Goal: Task Accomplishment & Management: Complete application form

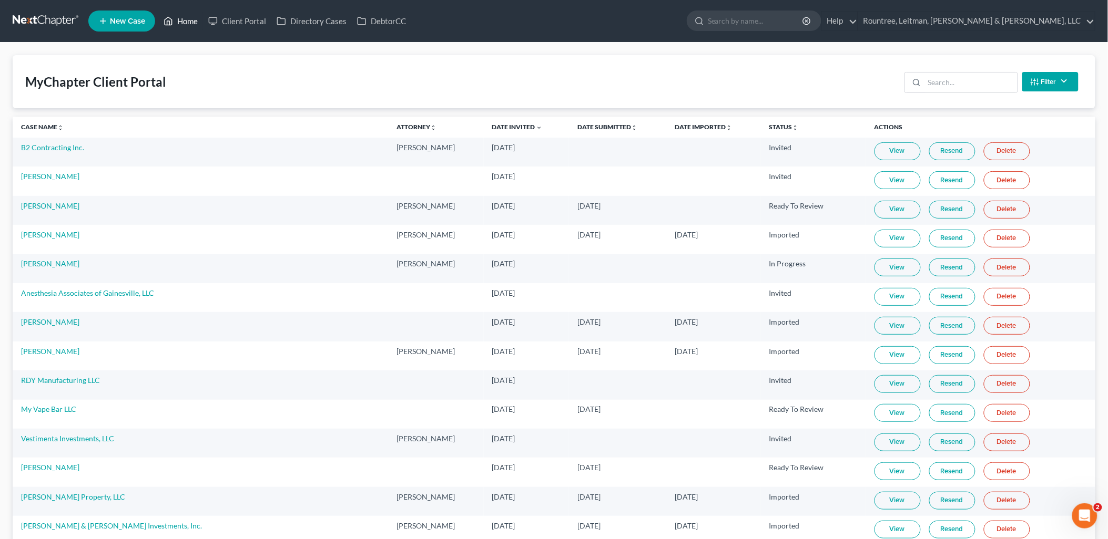
click at [191, 19] on link "Home" at bounding box center [180, 21] width 45 height 19
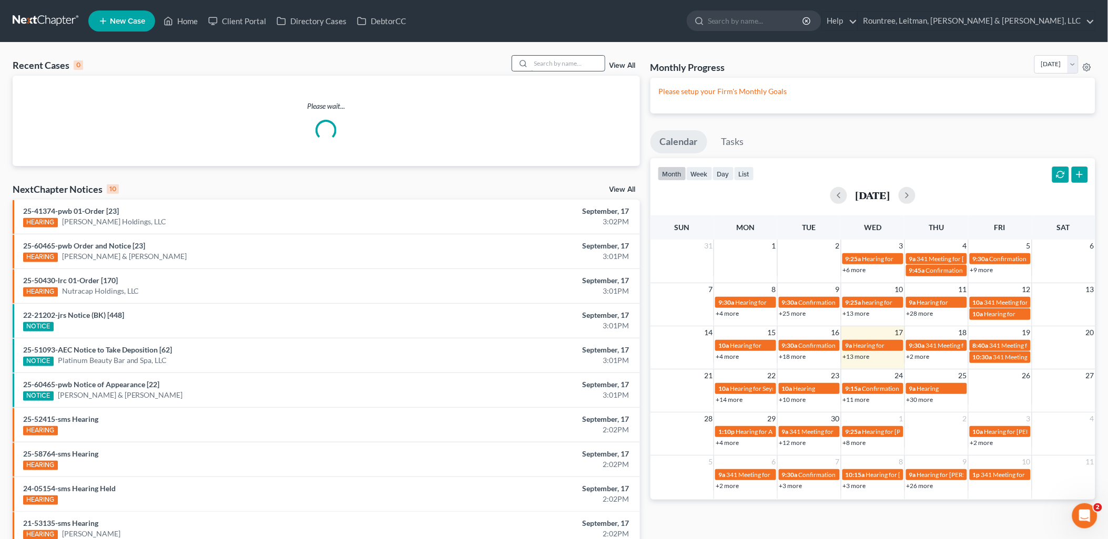
click at [554, 64] on input "search" at bounding box center [568, 63] width 74 height 15
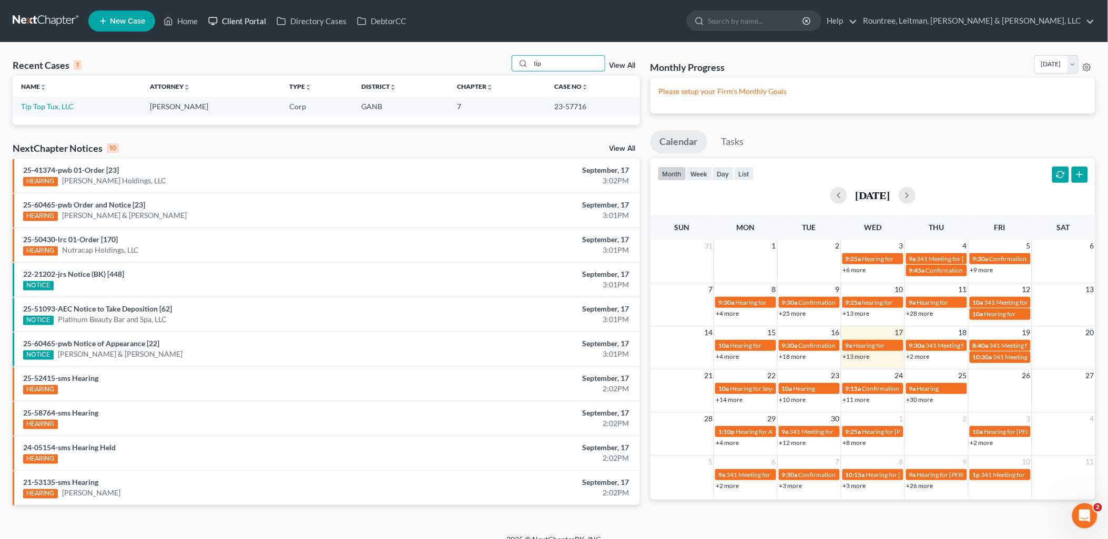
type input "tip"
click at [244, 24] on link "Client Portal" at bounding box center [237, 21] width 68 height 19
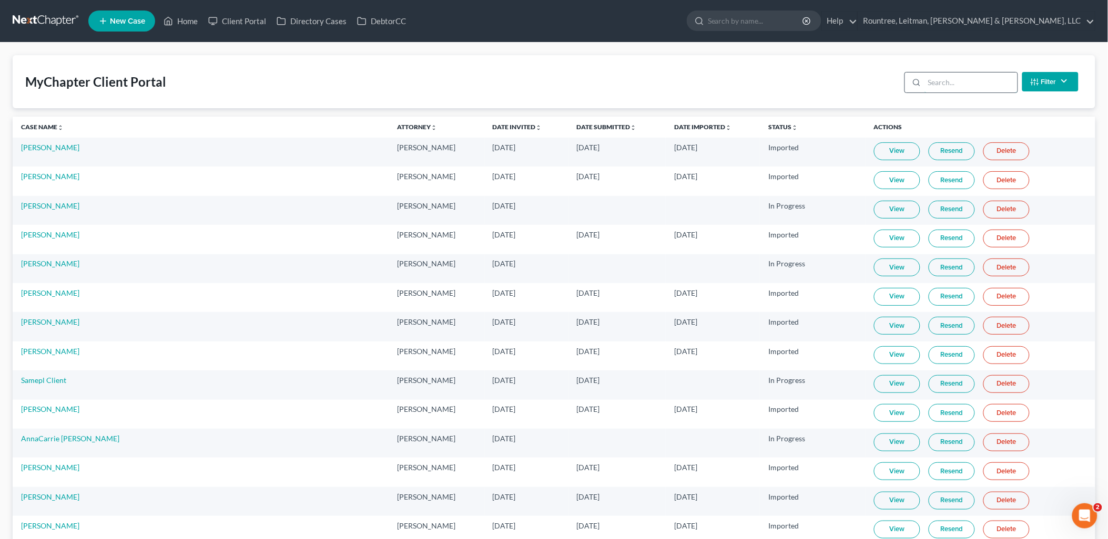
click at [962, 77] on input "search" at bounding box center [970, 83] width 93 height 20
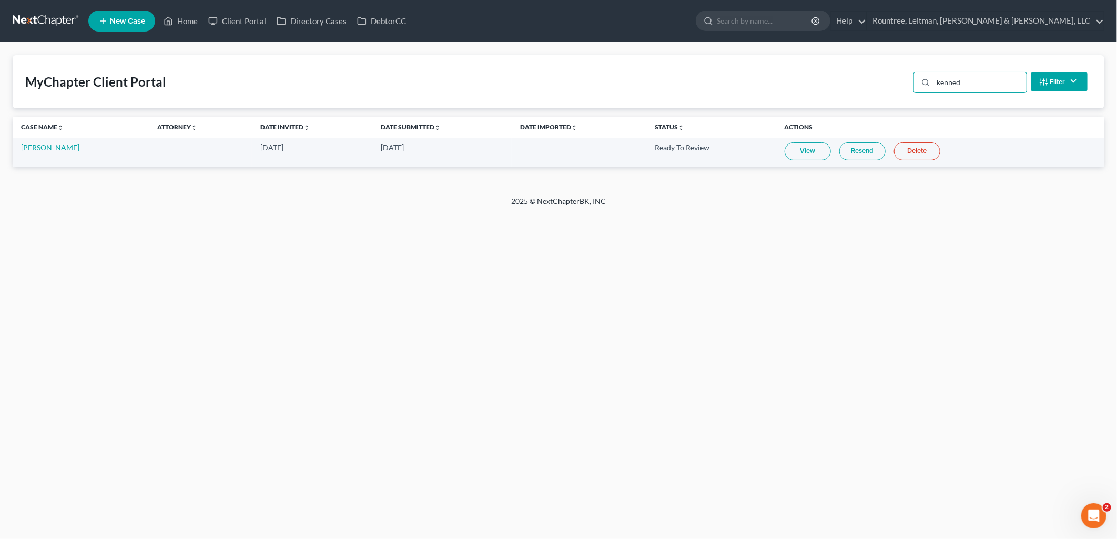
click at [802, 146] on link "View" at bounding box center [807, 151] width 46 height 18
click at [970, 78] on input "kenned" at bounding box center [979, 83] width 93 height 20
click at [970, 77] on input "kenned" at bounding box center [979, 83] width 93 height 20
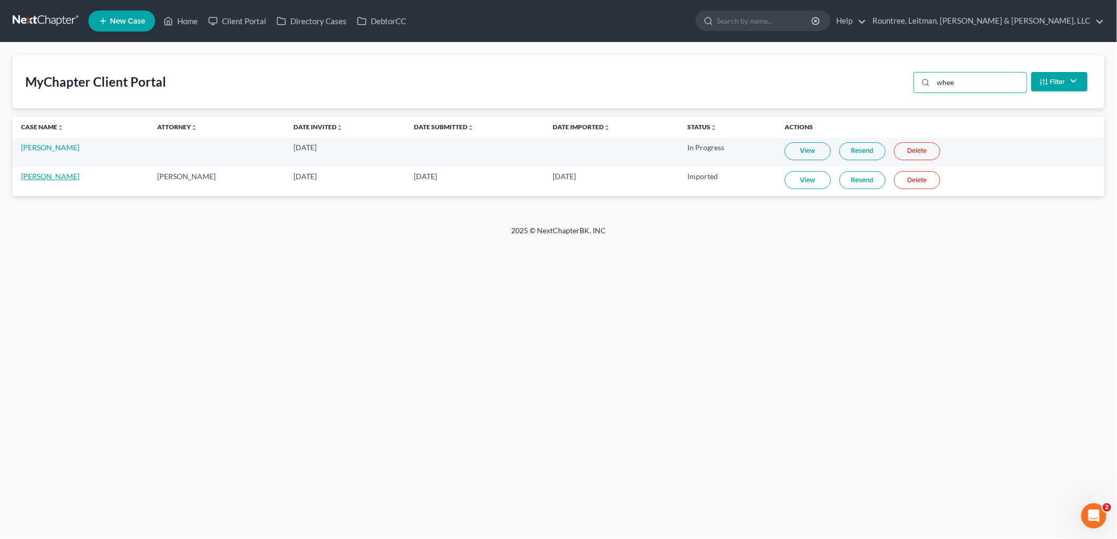
type input "whee"
click at [78, 174] on link "[PERSON_NAME]" at bounding box center [50, 176] width 58 height 9
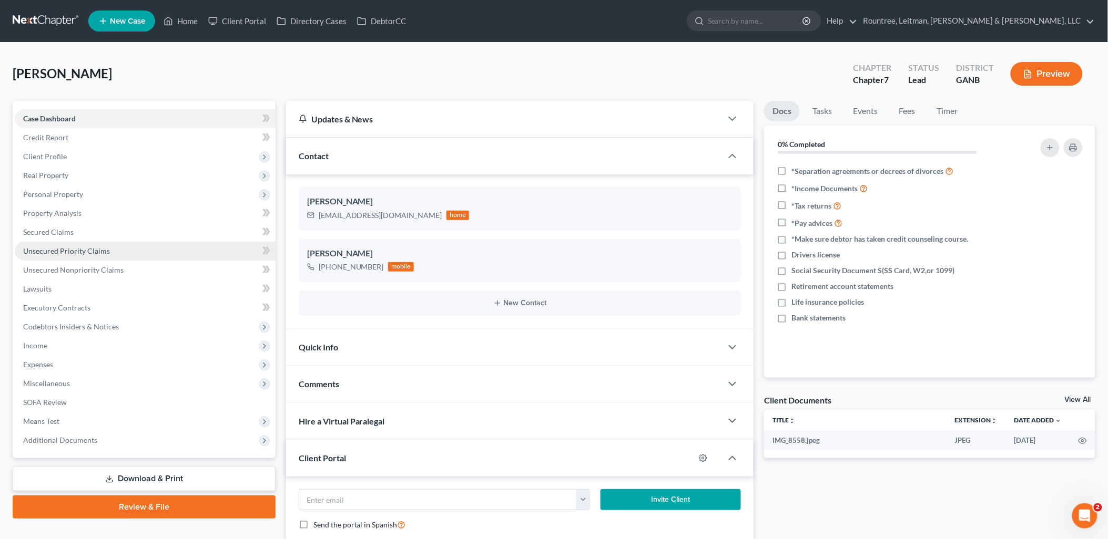
click at [109, 248] on link "Unsecured Priority Claims" at bounding box center [145, 251] width 261 height 19
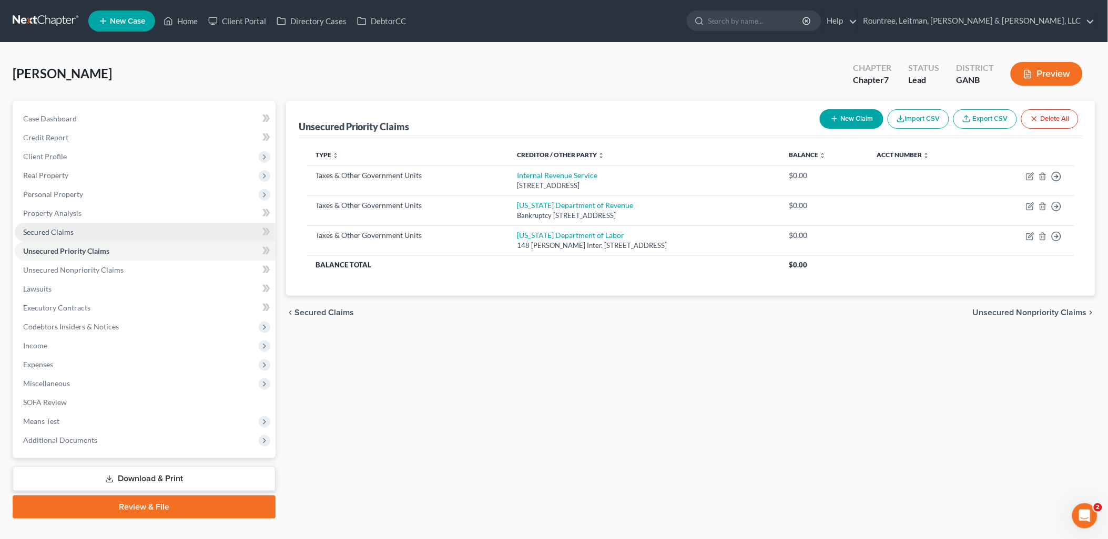
click at [103, 234] on link "Secured Claims" at bounding box center [145, 232] width 261 height 19
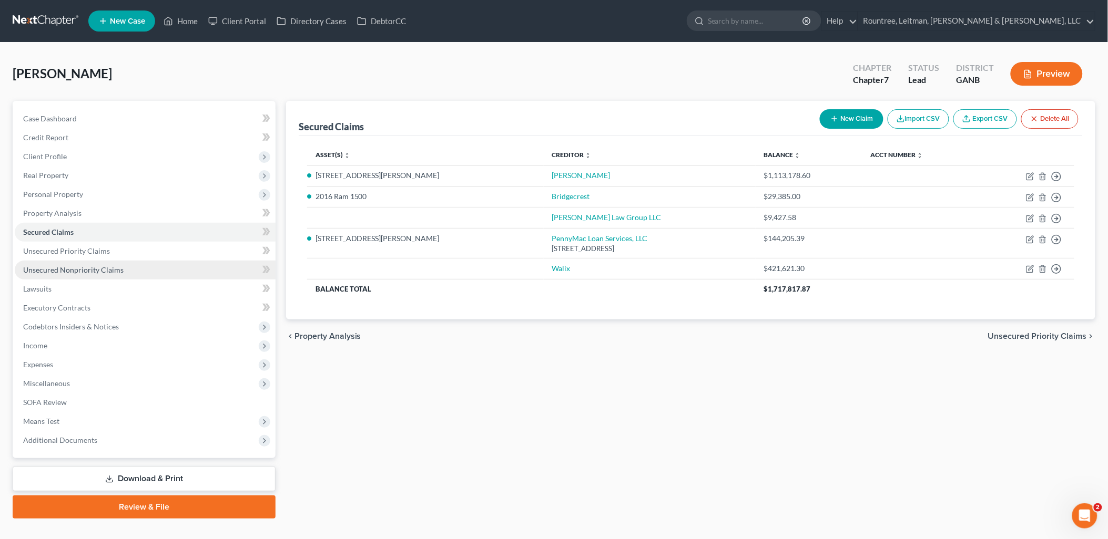
click at [119, 265] on span "Unsecured Nonpriority Claims" at bounding box center [73, 269] width 100 height 9
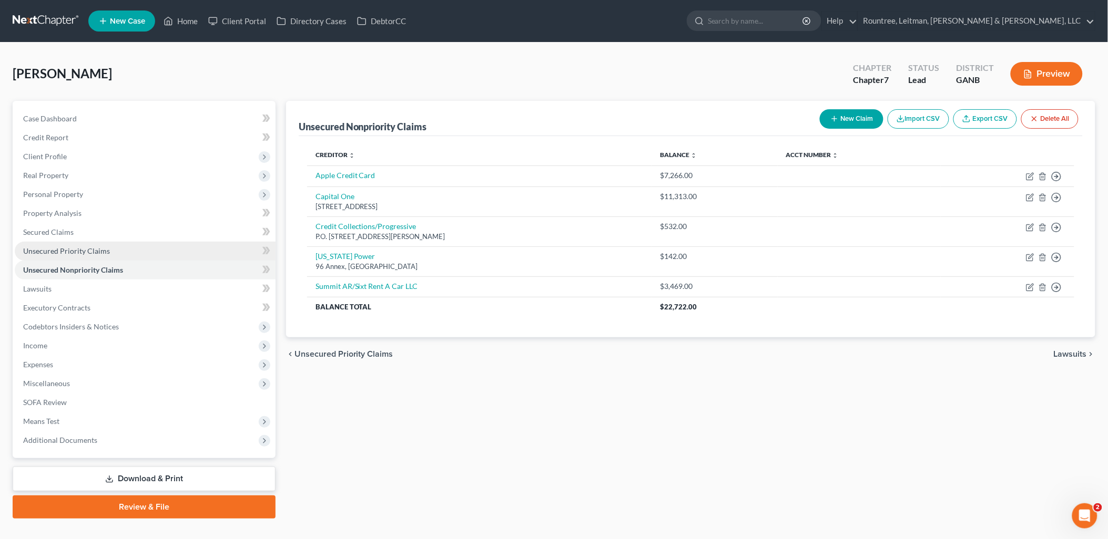
click at [112, 249] on link "Unsecured Priority Claims" at bounding box center [145, 251] width 261 height 19
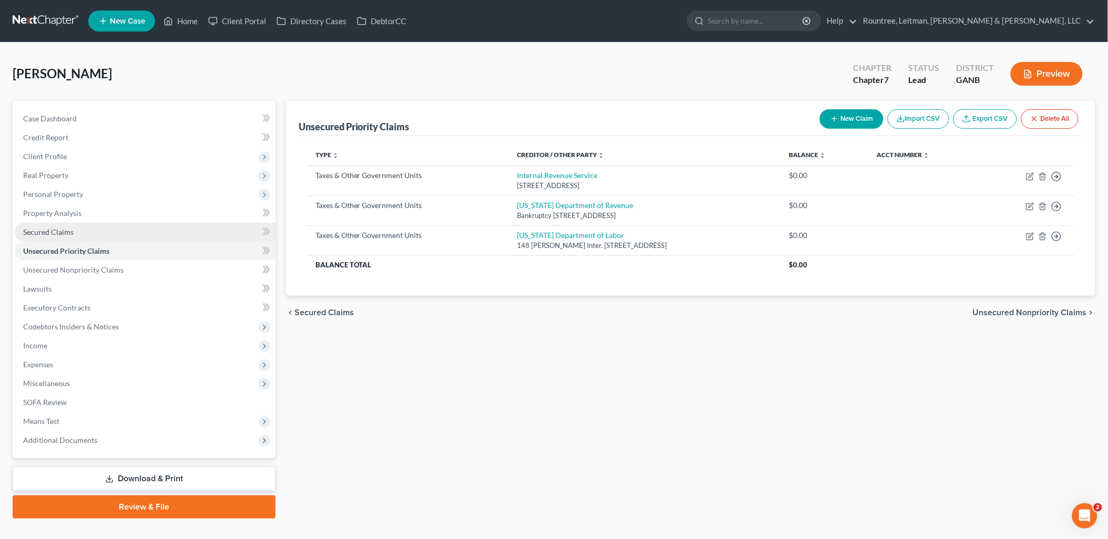
click at [107, 233] on link "Secured Claims" at bounding box center [145, 232] width 261 height 19
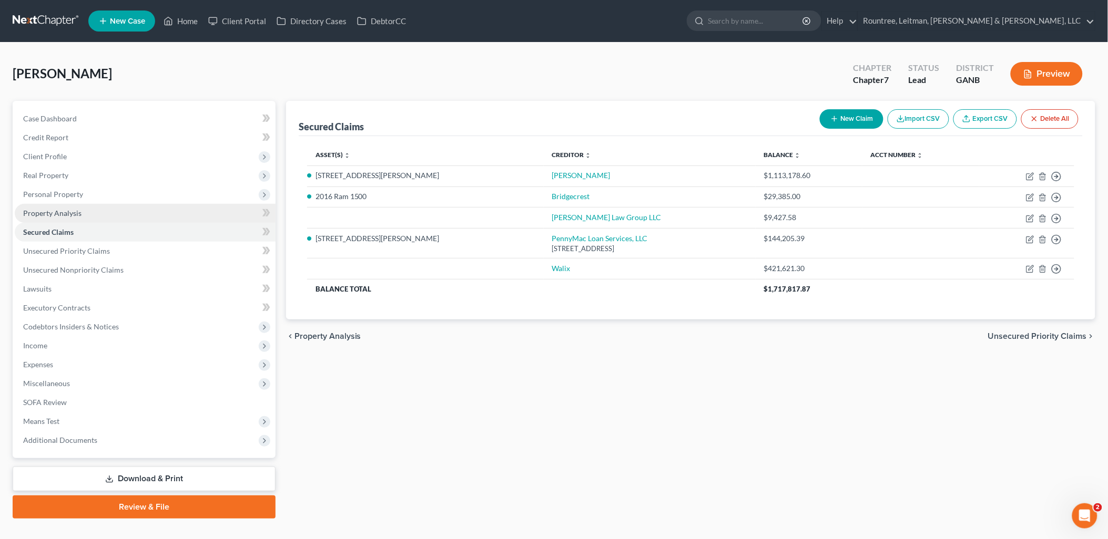
click at [122, 214] on link "Property Analysis" at bounding box center [145, 213] width 261 height 19
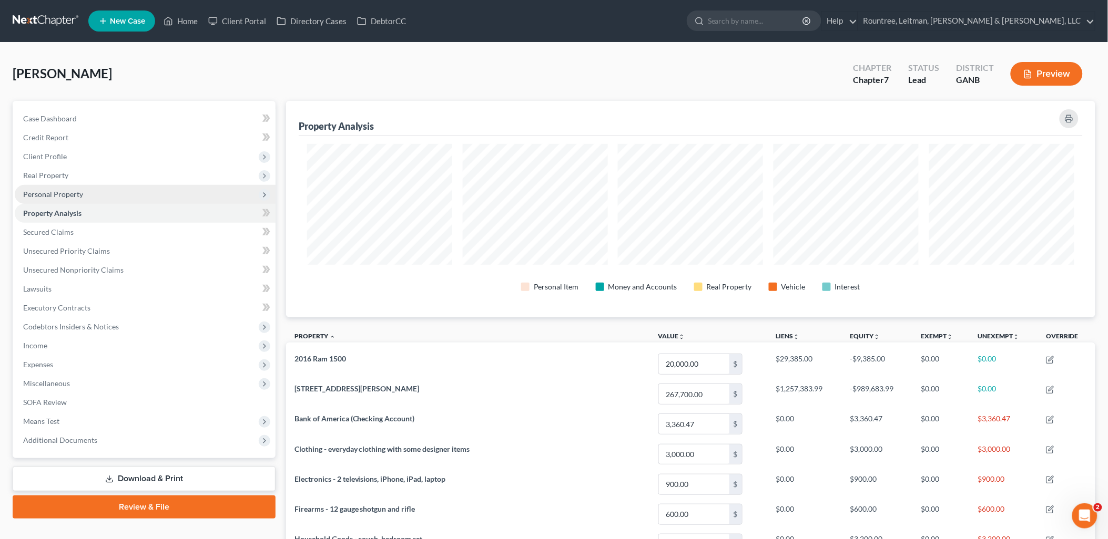
scroll to position [217, 810]
click at [119, 198] on span "Personal Property" at bounding box center [145, 194] width 261 height 19
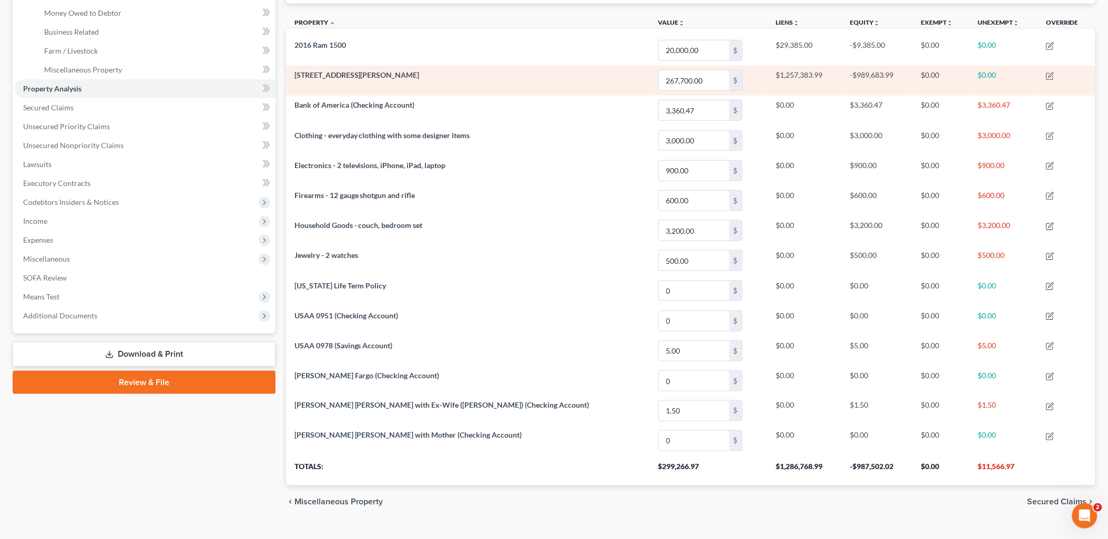
scroll to position [334, 0]
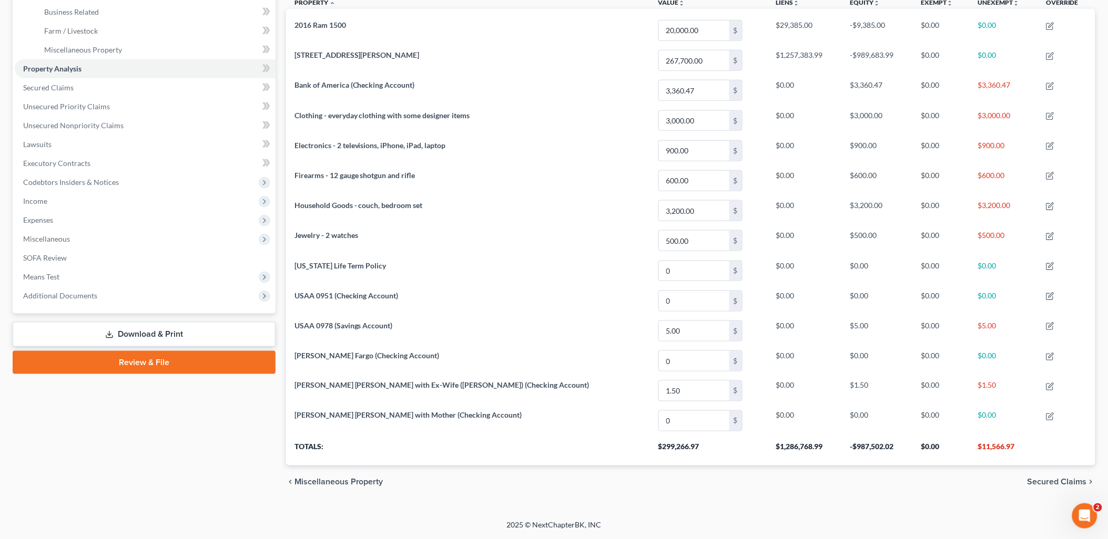
click at [223, 470] on div "Case Dashboard Payments Invoices Payments Payments Credit Report Client Profile" at bounding box center [143, 133] width 273 height 732
click at [90, 298] on span "Additional Documents" at bounding box center [145, 295] width 261 height 19
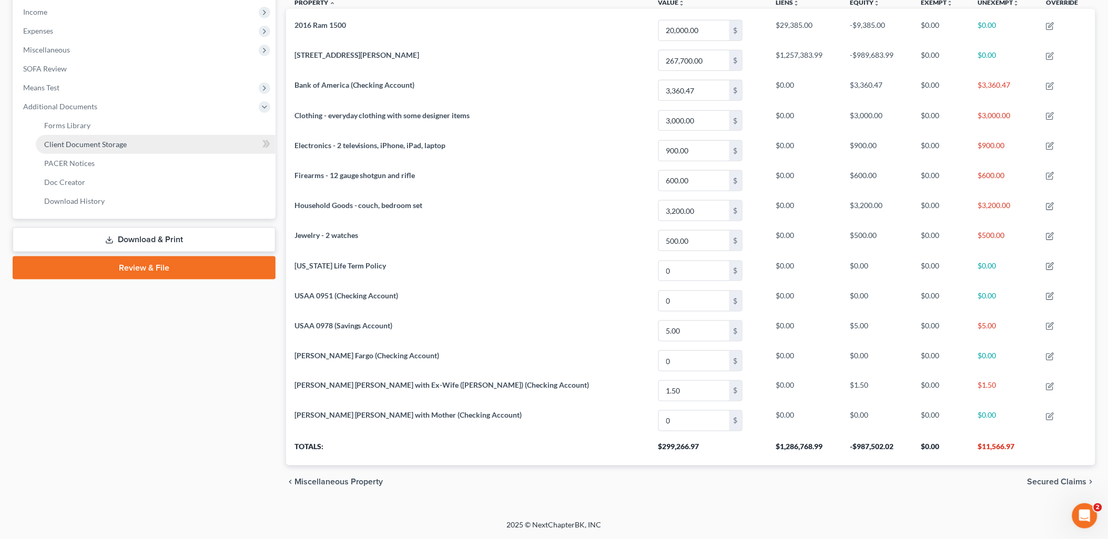
click at [103, 144] on span "Client Document Storage" at bounding box center [85, 144] width 83 height 9
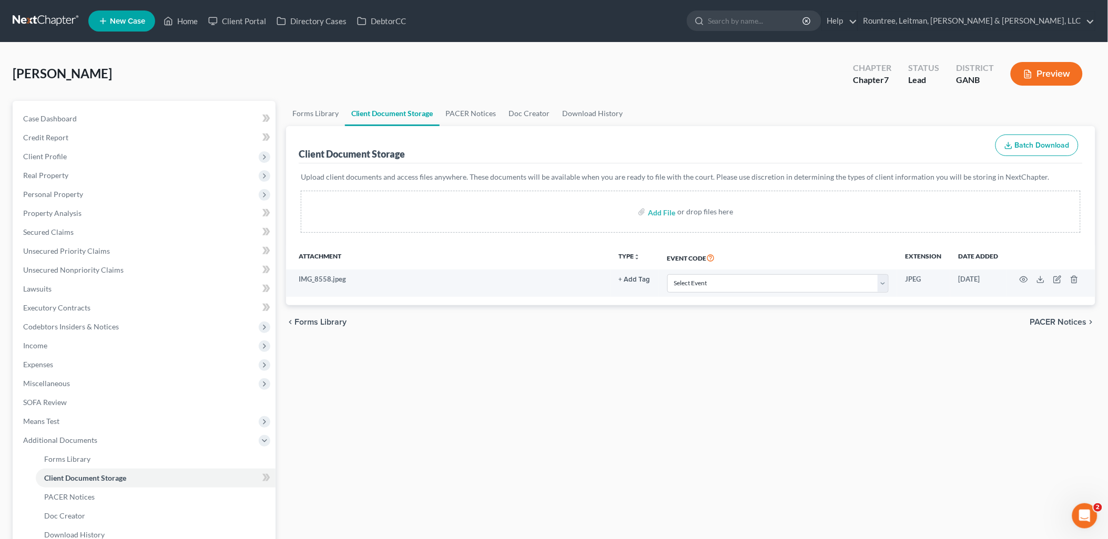
click at [425, 458] on div "Forms Library Client Document Storage PACER Notices Doc Creator Download Histor…" at bounding box center [691, 357] width 820 height 513
click at [158, 292] on link "Lawsuits" at bounding box center [145, 289] width 261 height 19
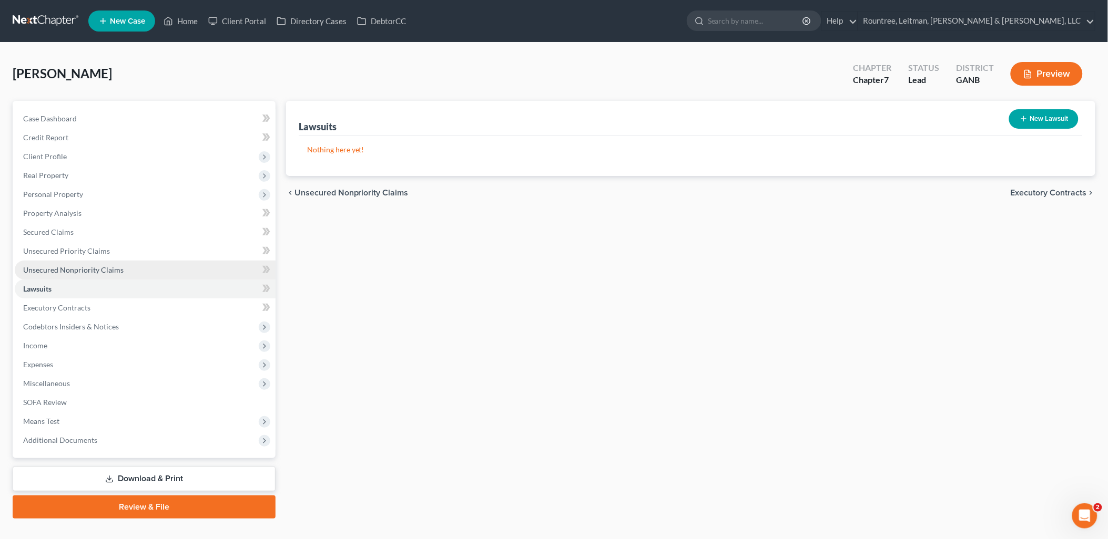
click at [150, 270] on link "Unsecured Nonpriority Claims" at bounding box center [145, 270] width 261 height 19
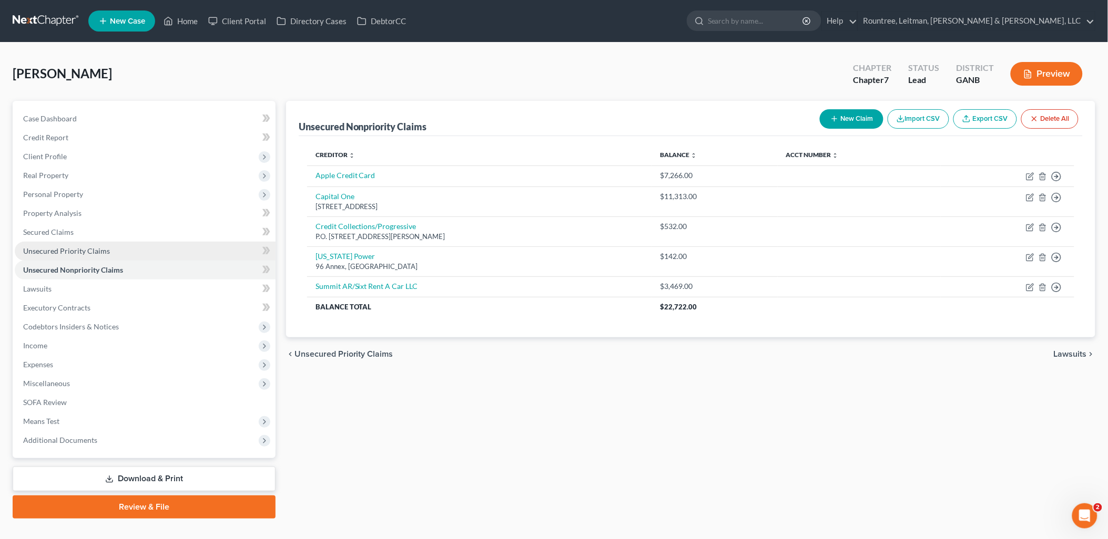
click at [145, 255] on link "Unsecured Priority Claims" at bounding box center [145, 251] width 261 height 19
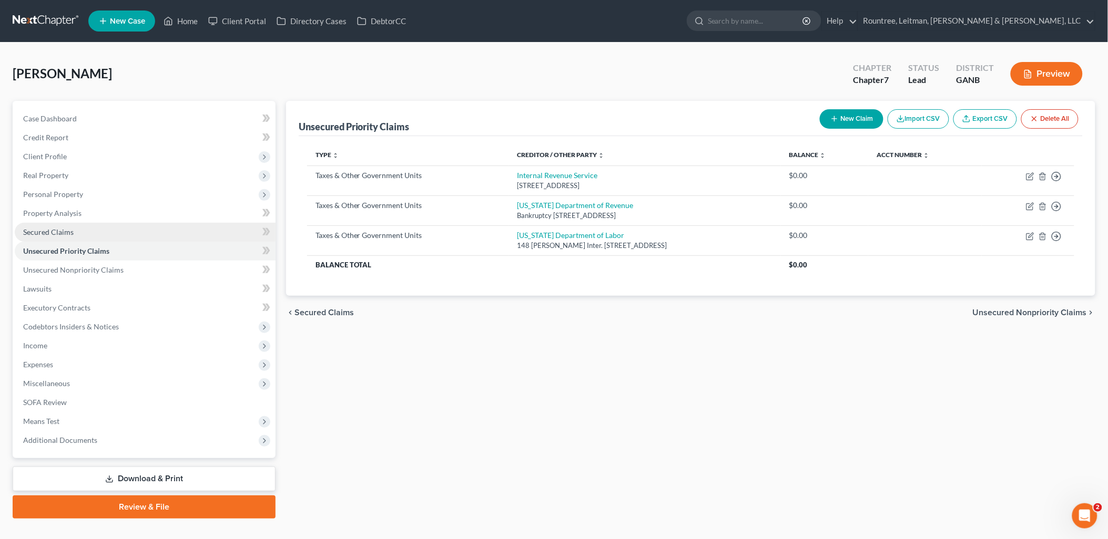
click at [124, 228] on link "Secured Claims" at bounding box center [145, 232] width 261 height 19
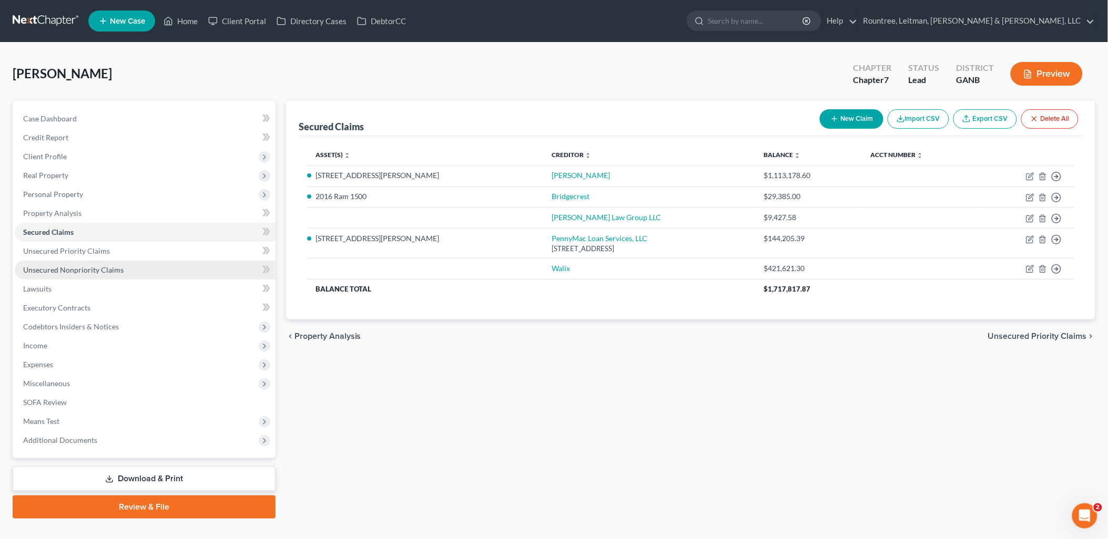
click at [166, 262] on link "Unsecured Nonpriority Claims" at bounding box center [145, 270] width 261 height 19
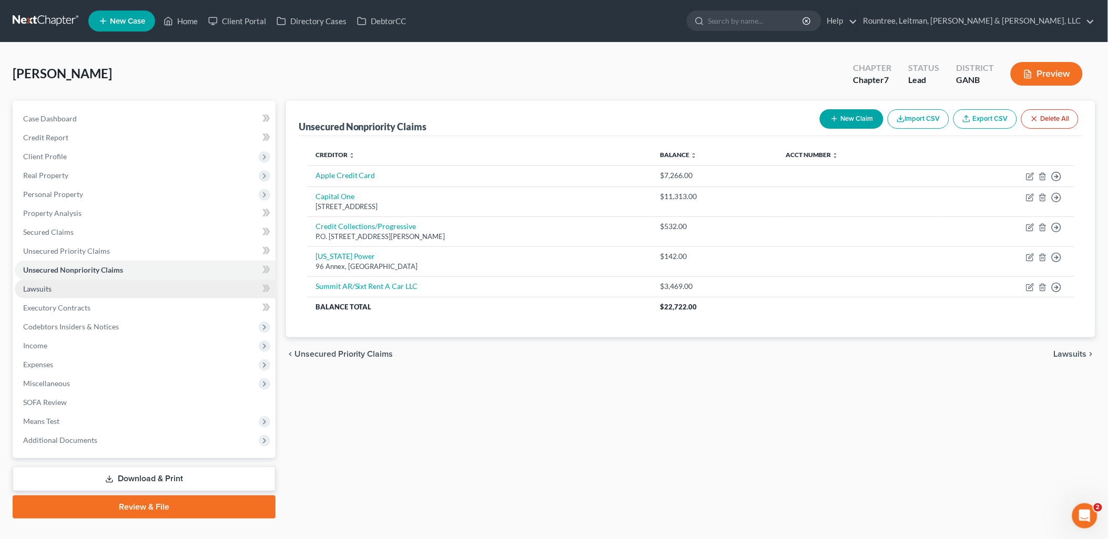
click at [154, 285] on link "Lawsuits" at bounding box center [145, 289] width 261 height 19
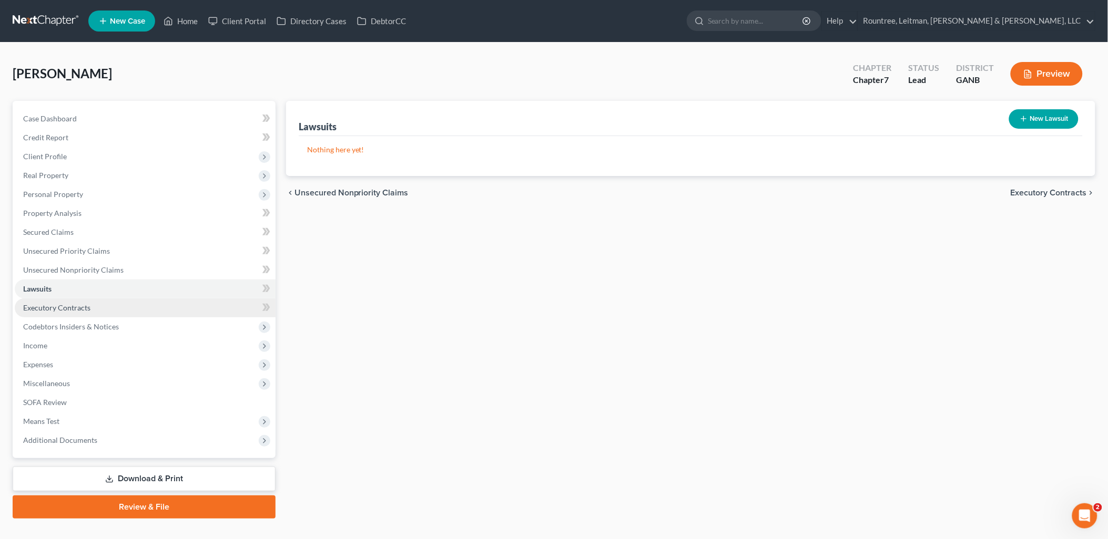
click at [172, 302] on link "Executory Contracts" at bounding box center [145, 308] width 261 height 19
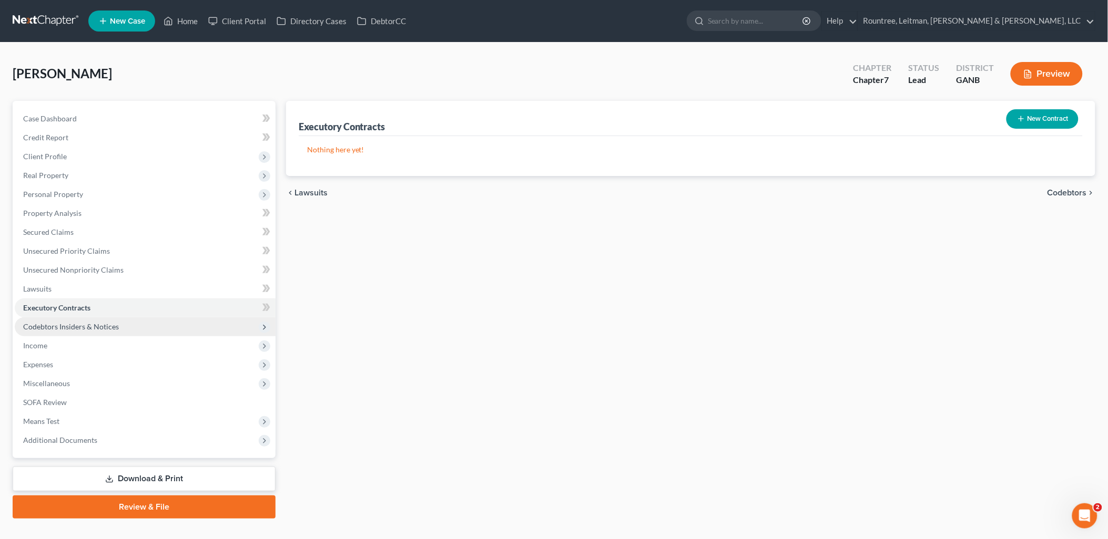
click at [164, 318] on span "Codebtors Insiders & Notices" at bounding box center [145, 327] width 261 height 19
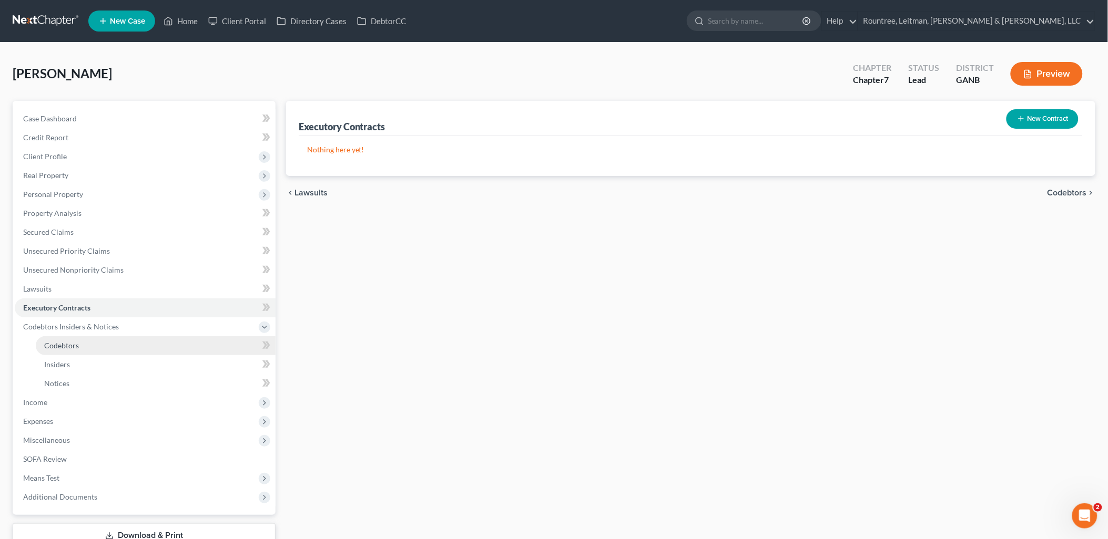
click at [146, 344] on link "Codebtors" at bounding box center [156, 345] width 240 height 19
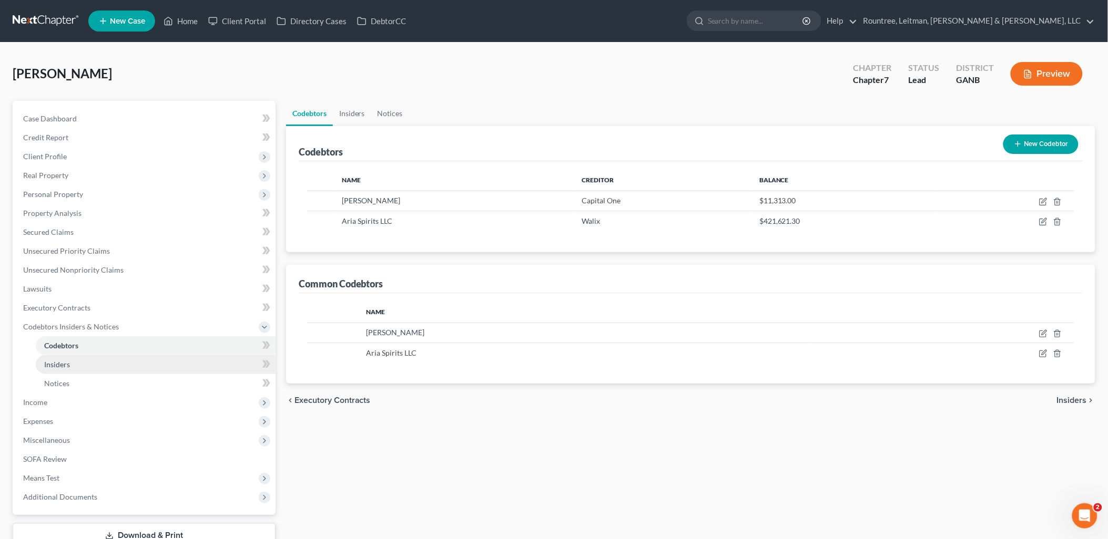
click at [137, 365] on link "Insiders" at bounding box center [156, 364] width 240 height 19
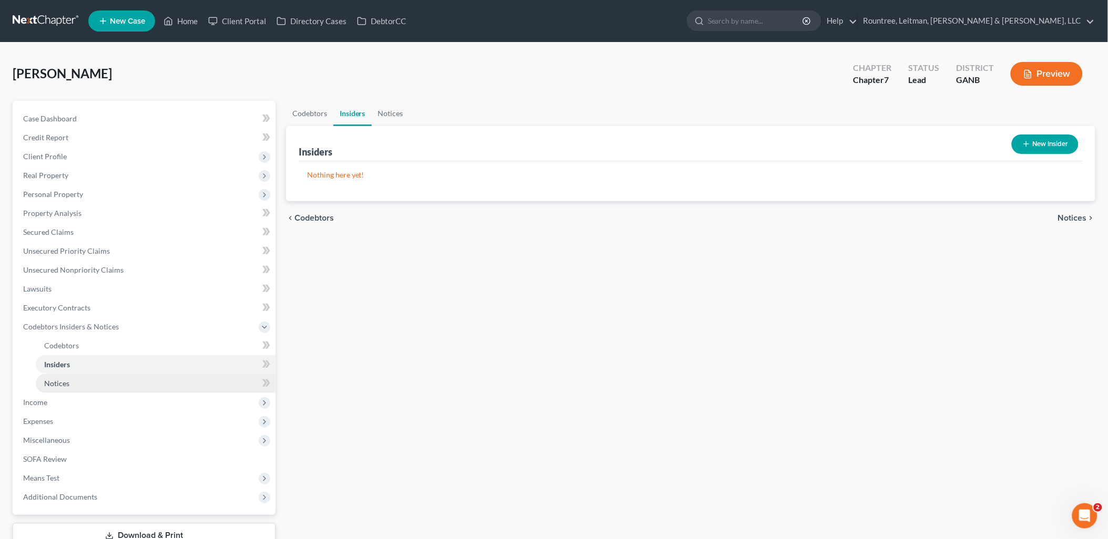
click at [131, 378] on link "Notices" at bounding box center [156, 383] width 240 height 19
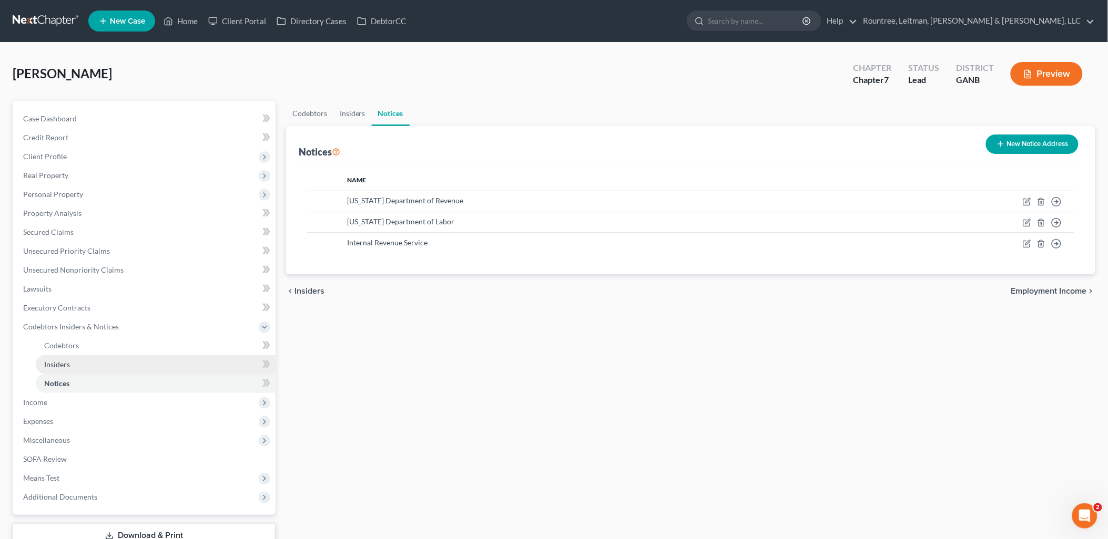
click at [130, 364] on link "Insiders" at bounding box center [156, 364] width 240 height 19
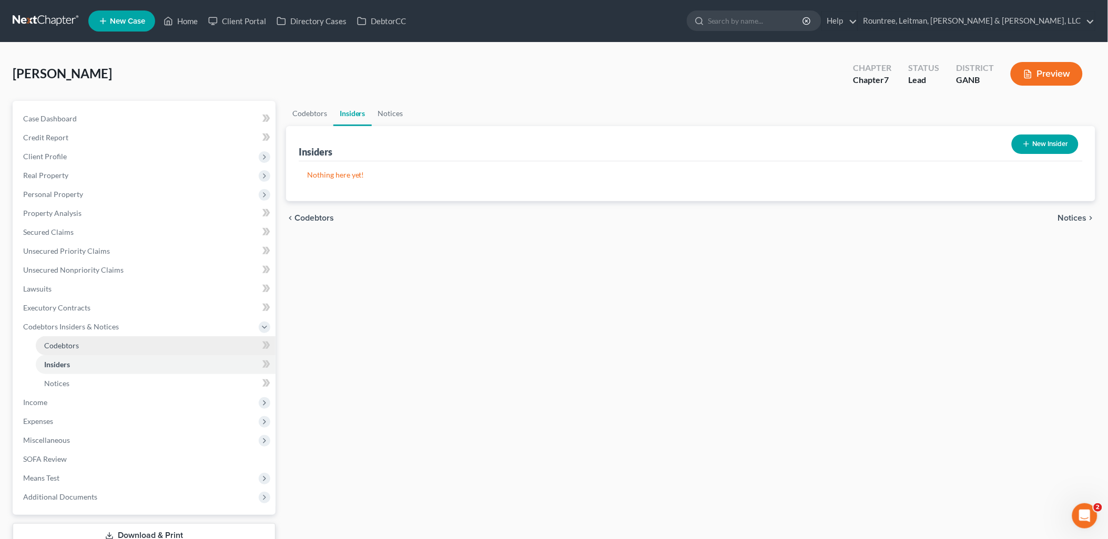
click at [129, 349] on link "Codebtors" at bounding box center [156, 345] width 240 height 19
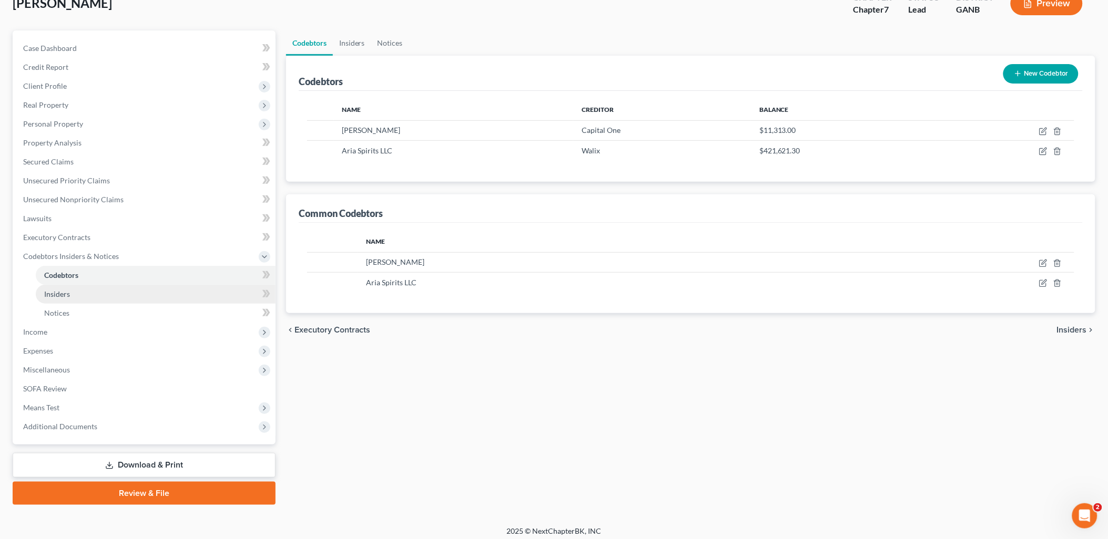
scroll to position [75, 0]
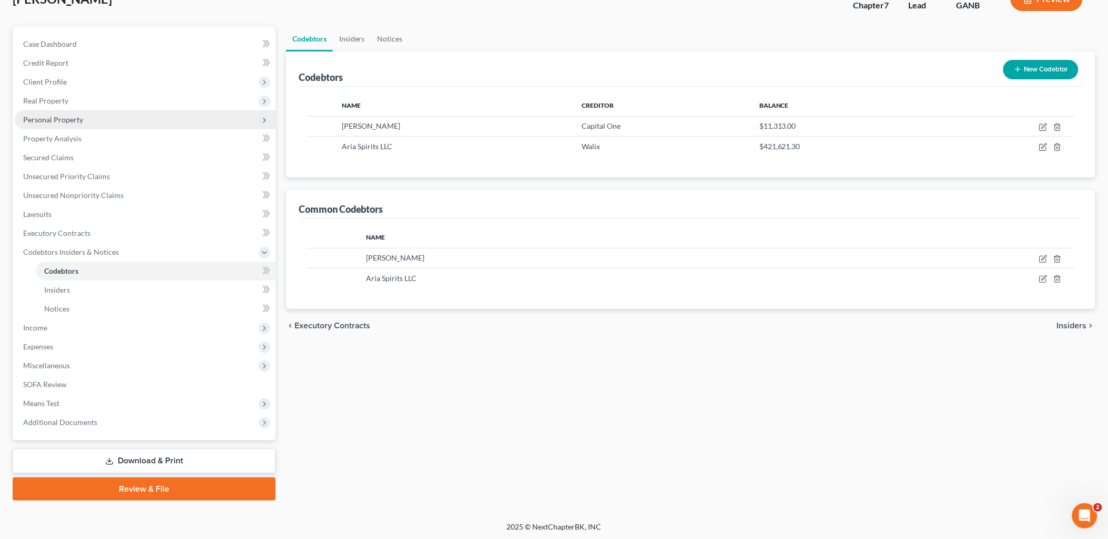
click at [89, 119] on span "Personal Property" at bounding box center [145, 119] width 261 height 19
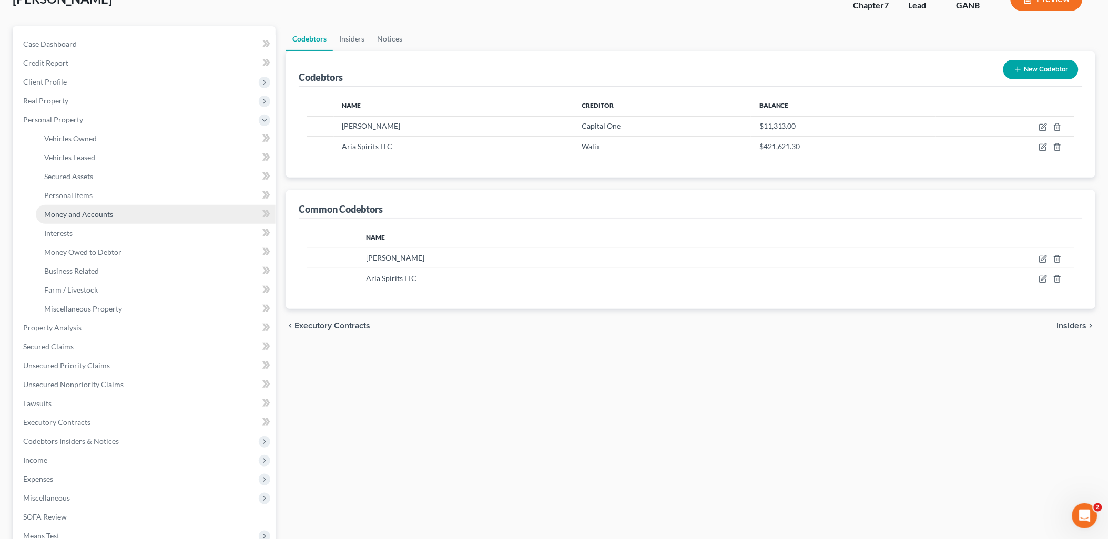
click at [108, 212] on span "Money and Accounts" at bounding box center [78, 214] width 69 height 9
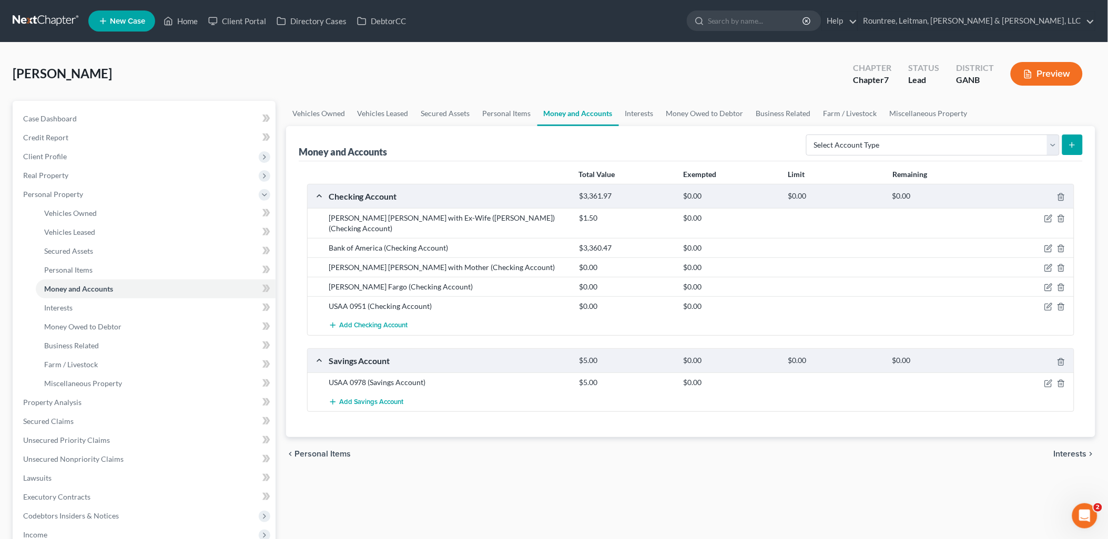
drag, startPoint x: 158, startPoint y: 79, endPoint x: 15, endPoint y: 79, distance: 143.5
click at [15, 79] on div "[PERSON_NAME] Upgraded Chapter Chapter 7 Status Lead District GANB Preview" at bounding box center [554, 78] width 1082 height 46
click at [171, 83] on div "[PERSON_NAME] Upgraded Chapter Chapter 7 Status Lead District GANB Preview" at bounding box center [554, 78] width 1082 height 46
click at [93, 178] on span "Real Property" at bounding box center [145, 175] width 261 height 19
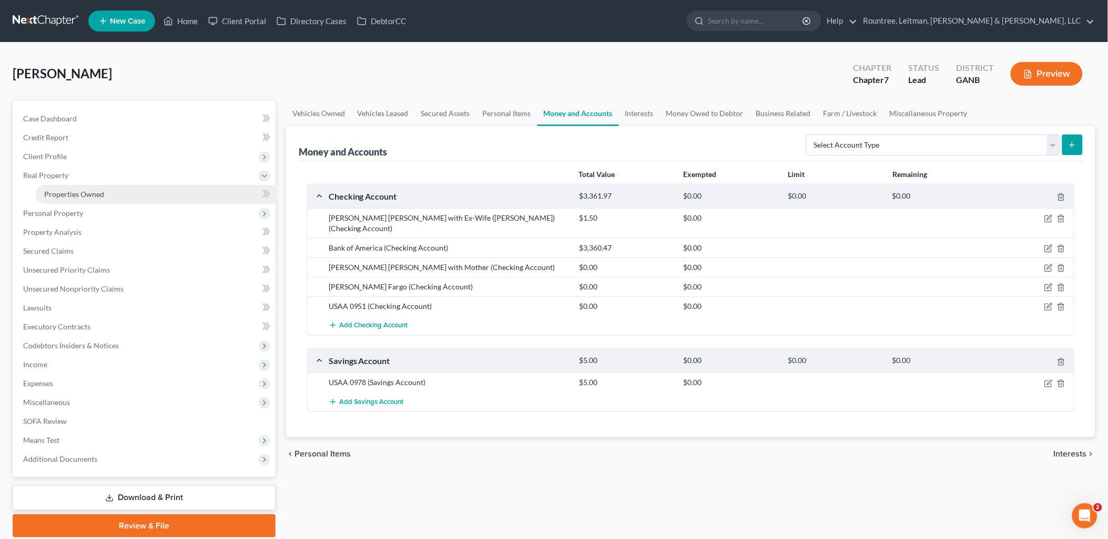
click at [91, 192] on span "Properties Owned" at bounding box center [74, 194] width 60 height 9
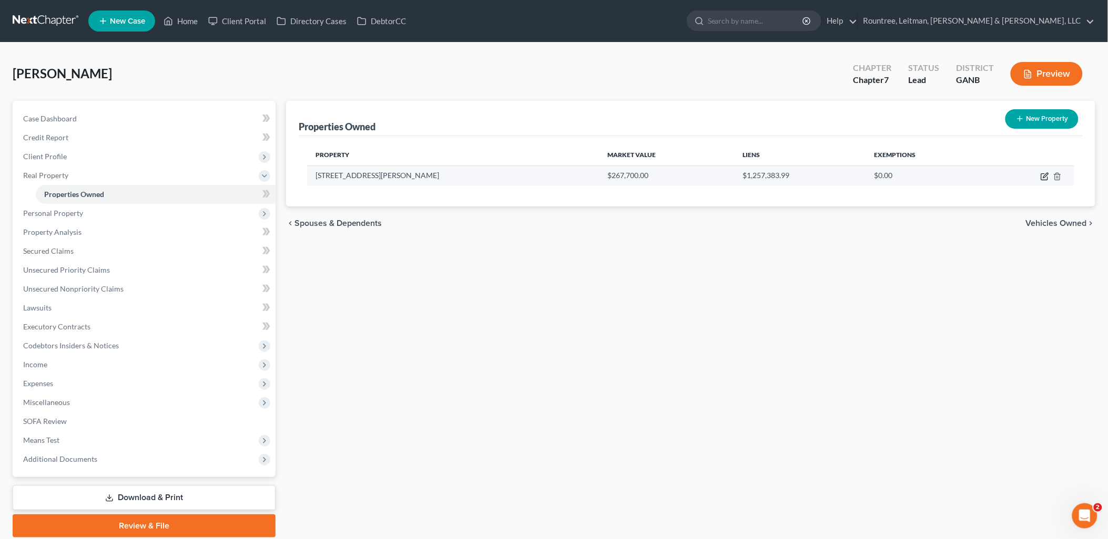
click at [1044, 177] on icon "button" at bounding box center [1045, 175] width 5 height 5
select select "10"
select select "3"
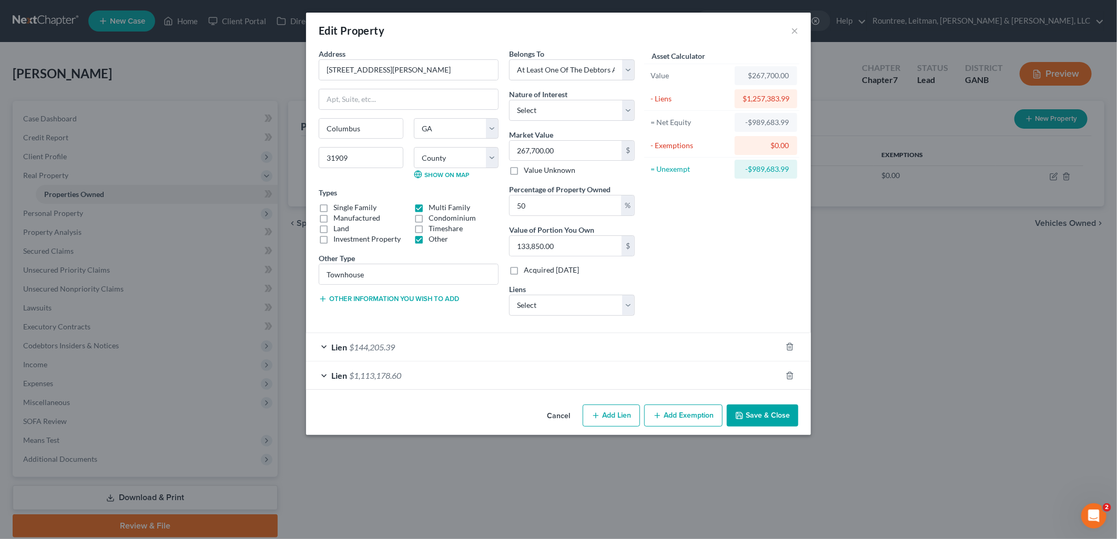
click at [555, 419] on button "Cancel" at bounding box center [558, 416] width 40 height 21
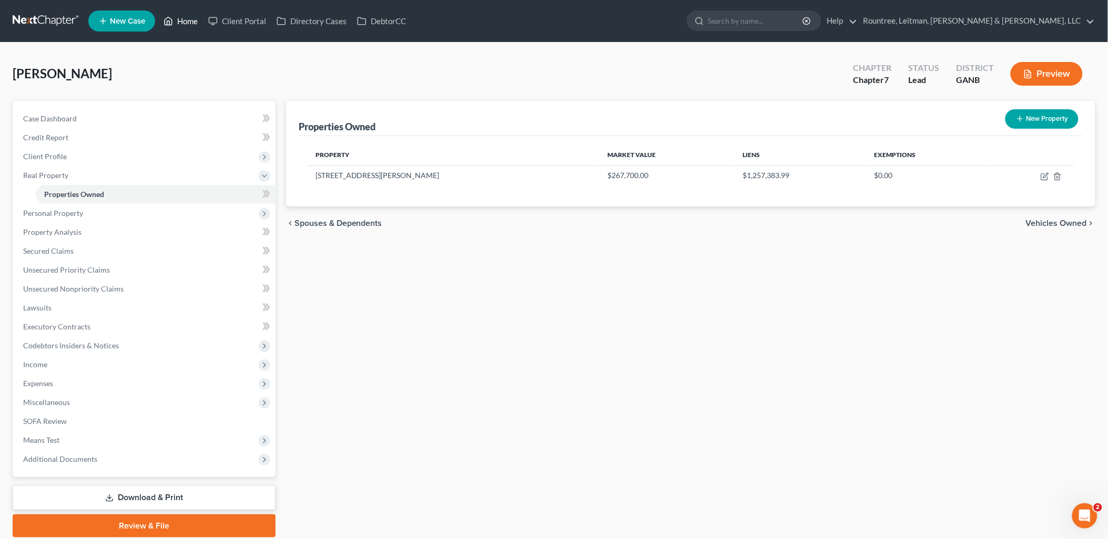
click at [177, 13] on link "Home" at bounding box center [180, 21] width 45 height 19
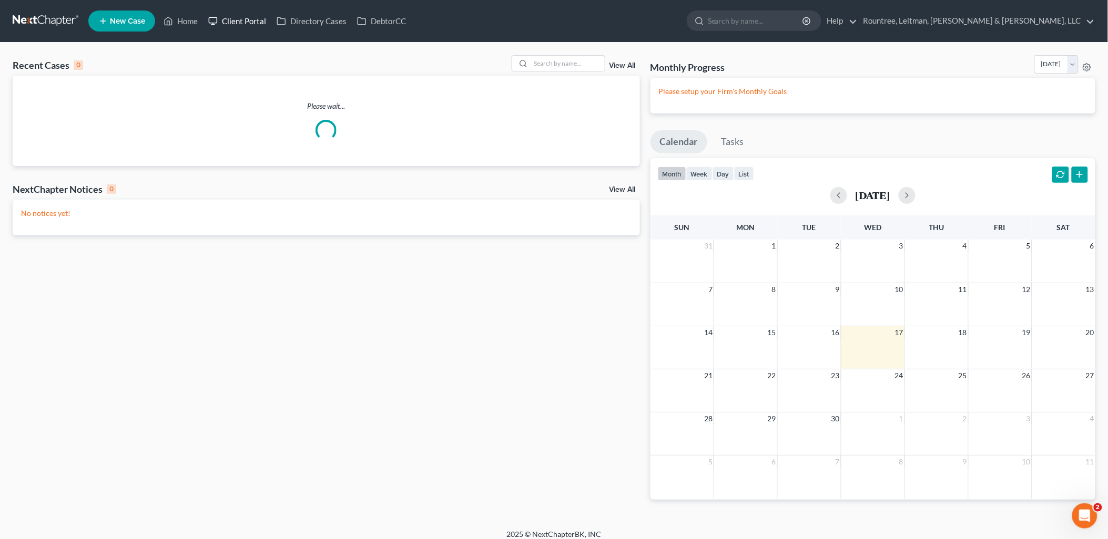
click at [217, 18] on icon at bounding box center [212, 21] width 9 height 13
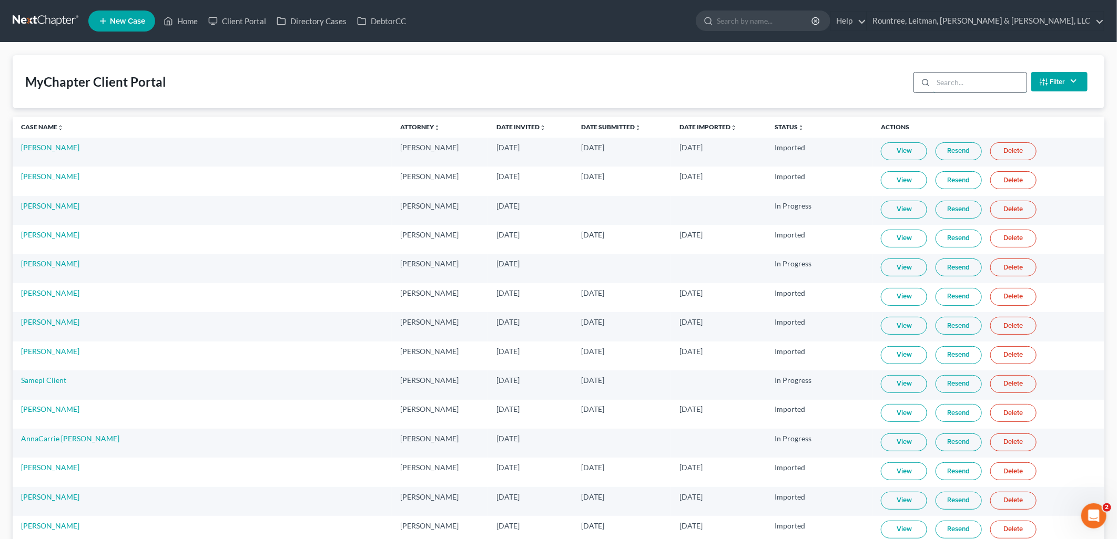
click at [962, 83] on input "search" at bounding box center [979, 83] width 93 height 20
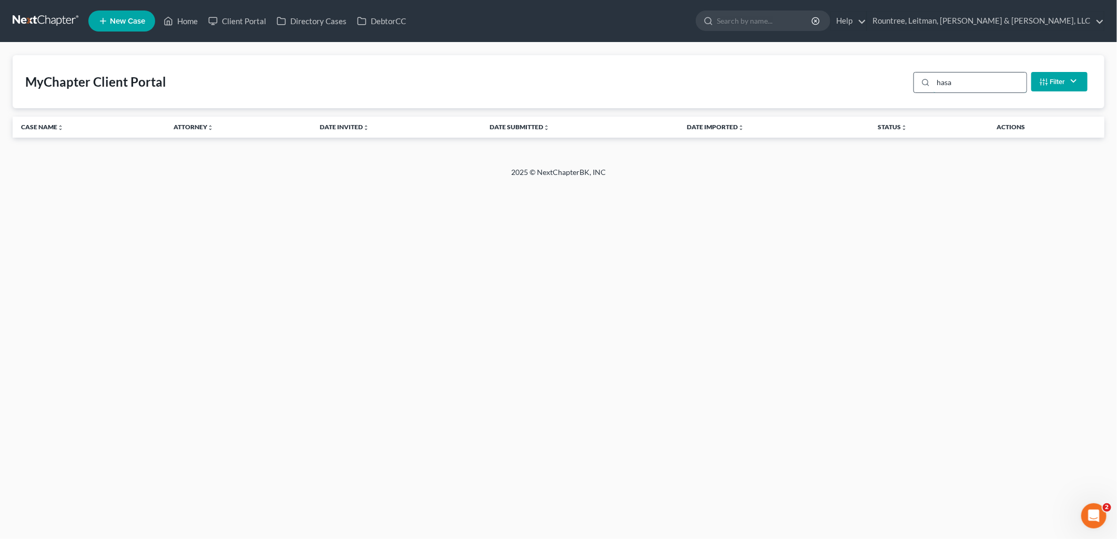
click at [962, 83] on input "hasa" at bounding box center [979, 83] width 93 height 20
type input "hasa"
click at [185, 19] on link "Home" at bounding box center [180, 21] width 45 height 19
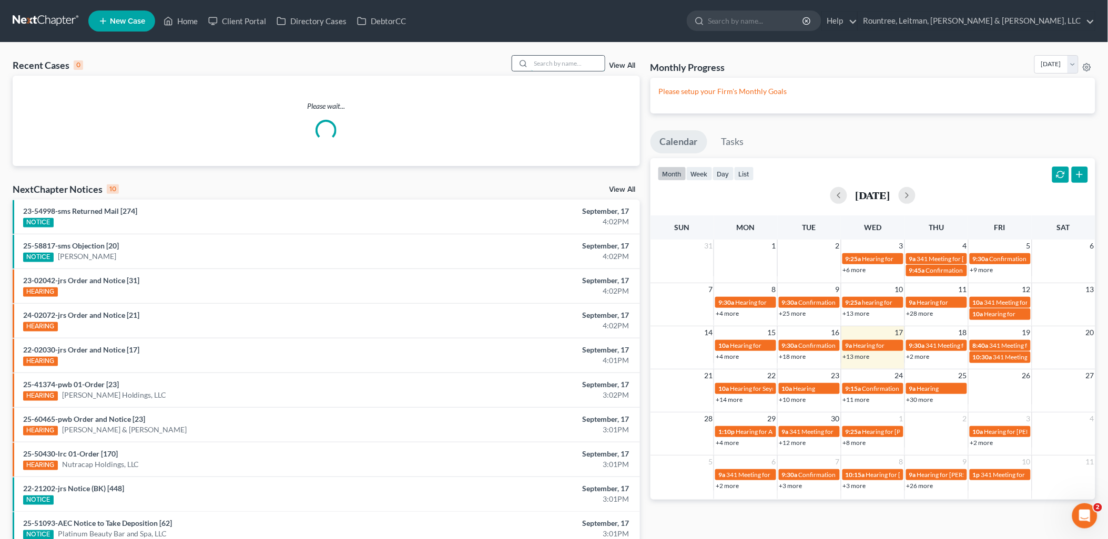
click at [543, 60] on input "search" at bounding box center [568, 63] width 74 height 15
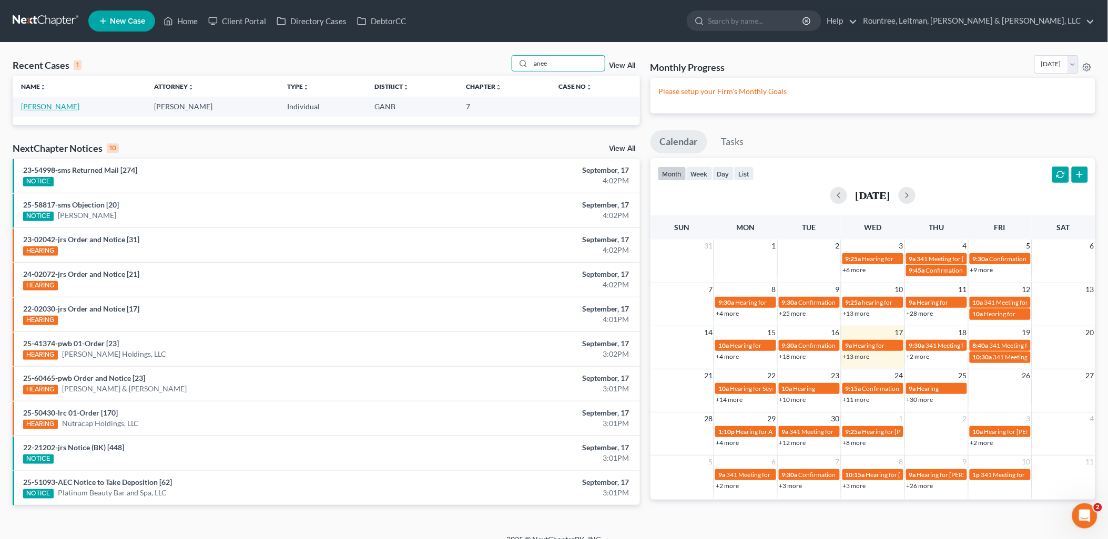
type input "anee"
click at [42, 105] on link "[PERSON_NAME]" at bounding box center [50, 106] width 58 height 9
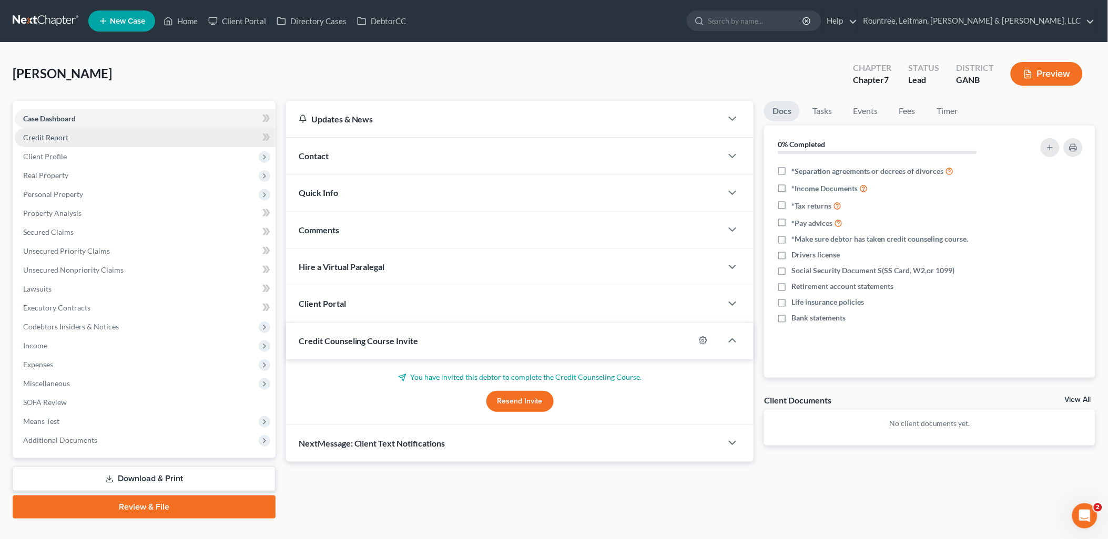
click at [96, 144] on link "Credit Report" at bounding box center [145, 137] width 261 height 19
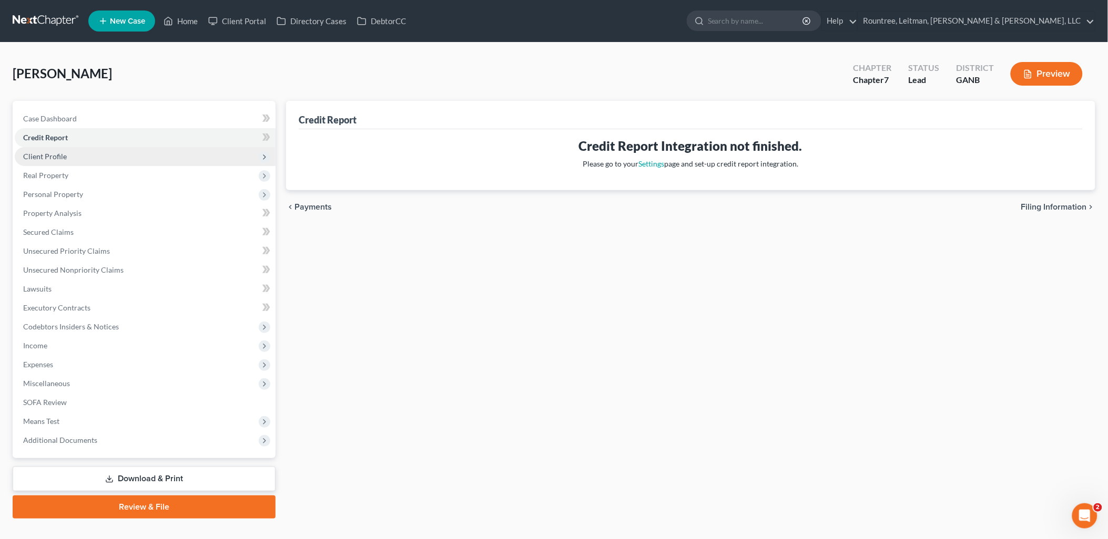
click at [89, 153] on span "Client Profile" at bounding box center [145, 156] width 261 height 19
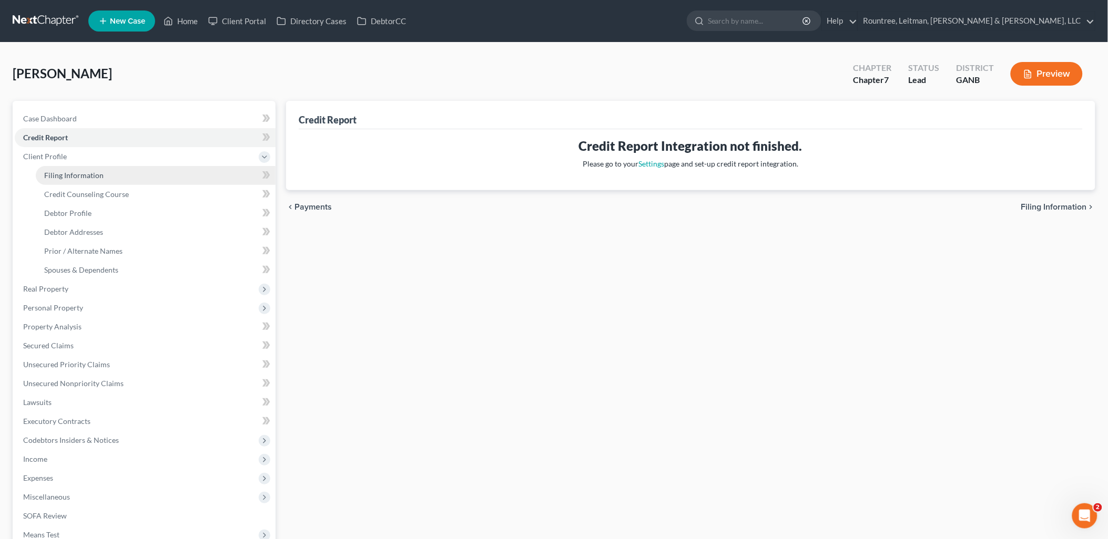
click at [90, 171] on span "Filing Information" at bounding box center [73, 175] width 59 height 9
select select "0"
select select "3"
select select "0"
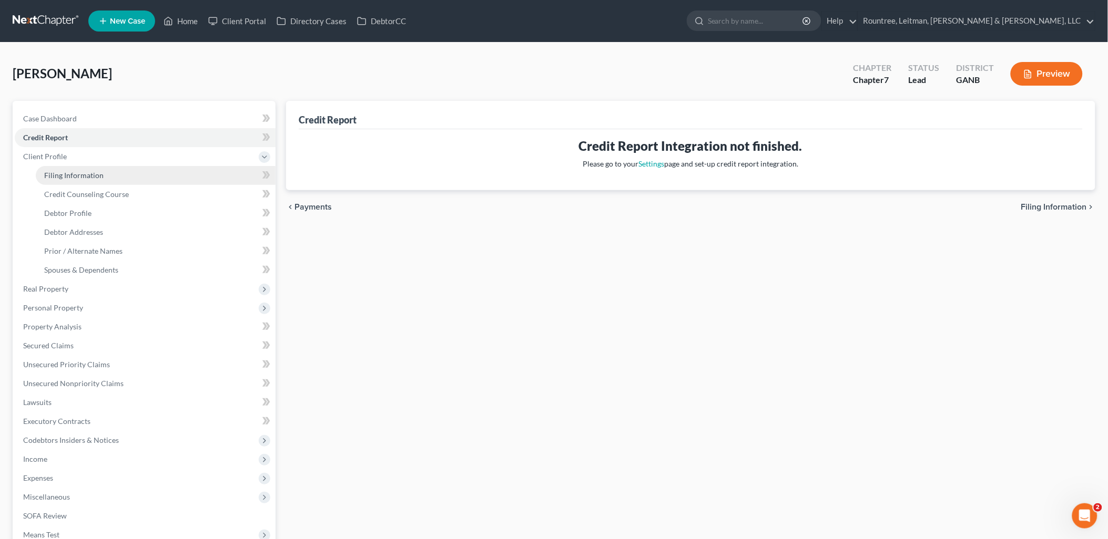
select select "10"
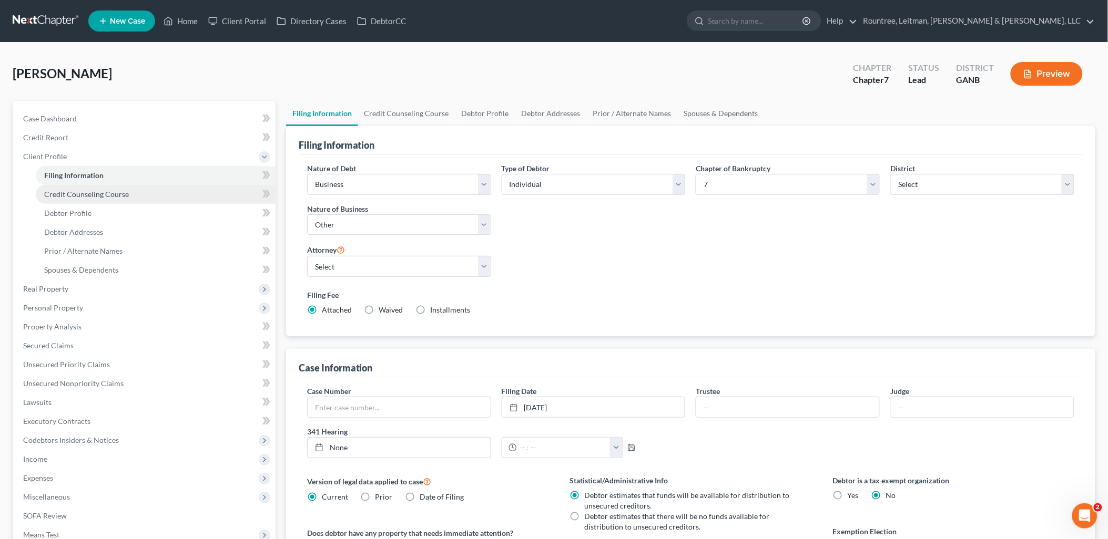
click at [104, 197] on span "Credit Counseling Course" at bounding box center [86, 194] width 85 height 9
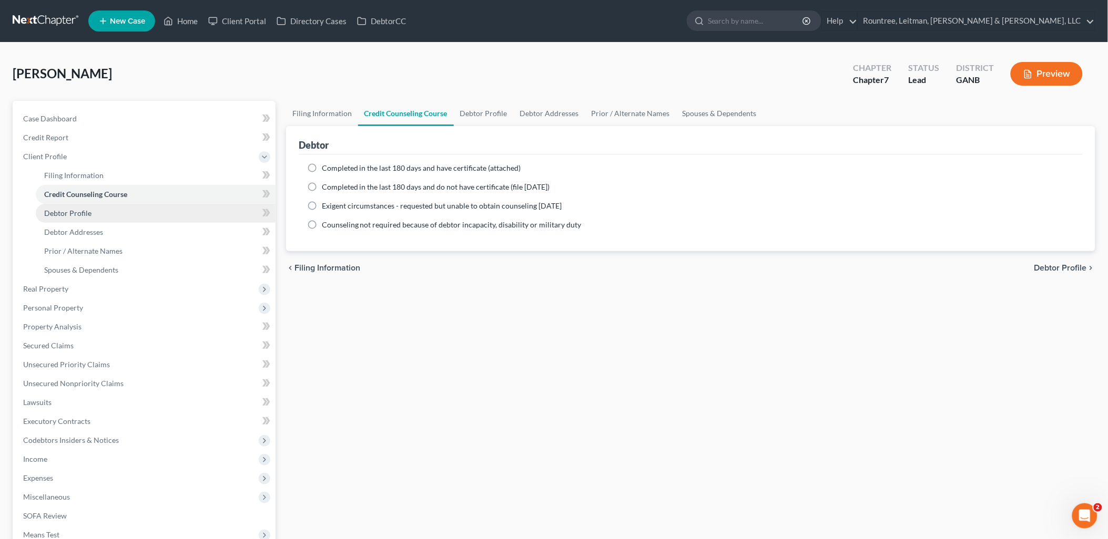
click at [99, 212] on link "Debtor Profile" at bounding box center [156, 213] width 240 height 19
select select "3"
select select "1"
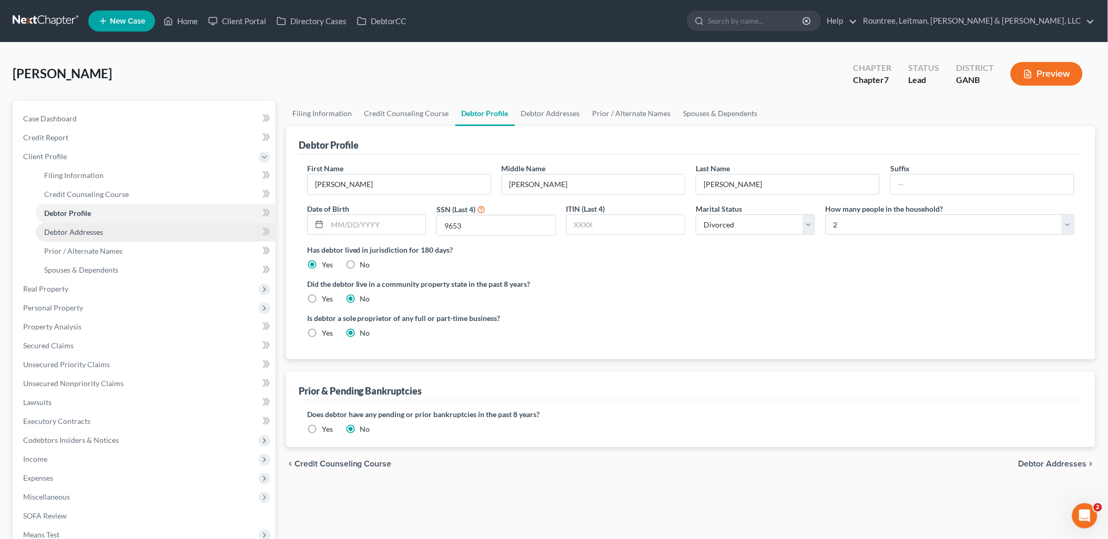
click at [90, 233] on span "Debtor Addresses" at bounding box center [73, 232] width 59 height 9
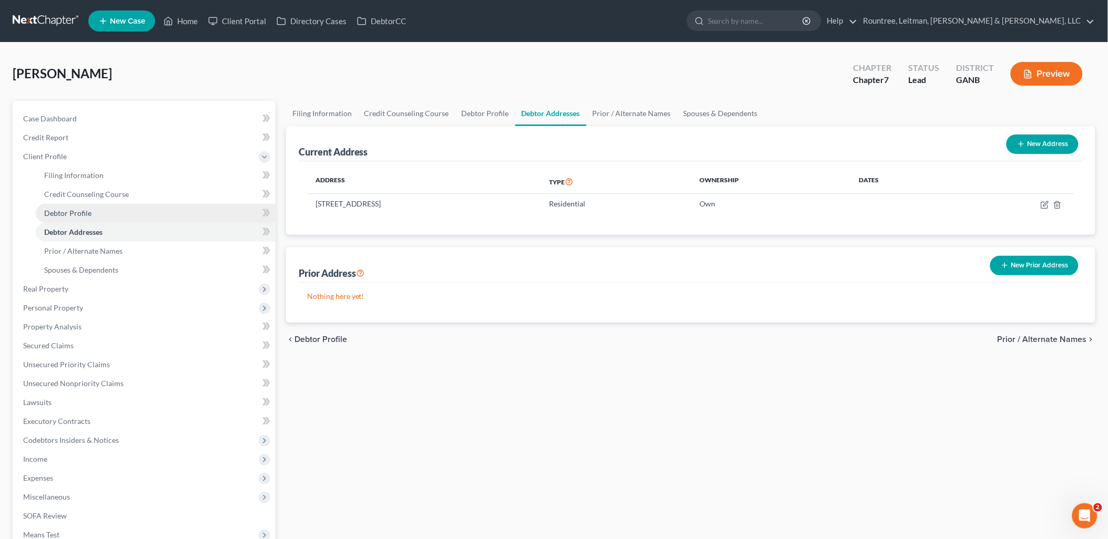
click at [89, 211] on span "Debtor Profile" at bounding box center [67, 213] width 47 height 9
select select "3"
select select "1"
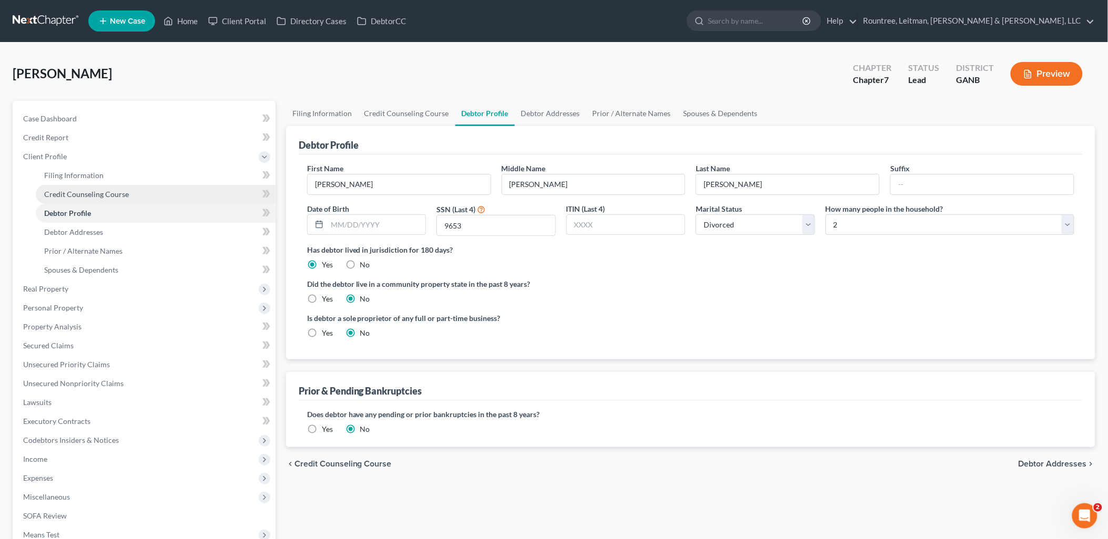
click at [96, 193] on span "Credit Counseling Course" at bounding box center [86, 194] width 85 height 9
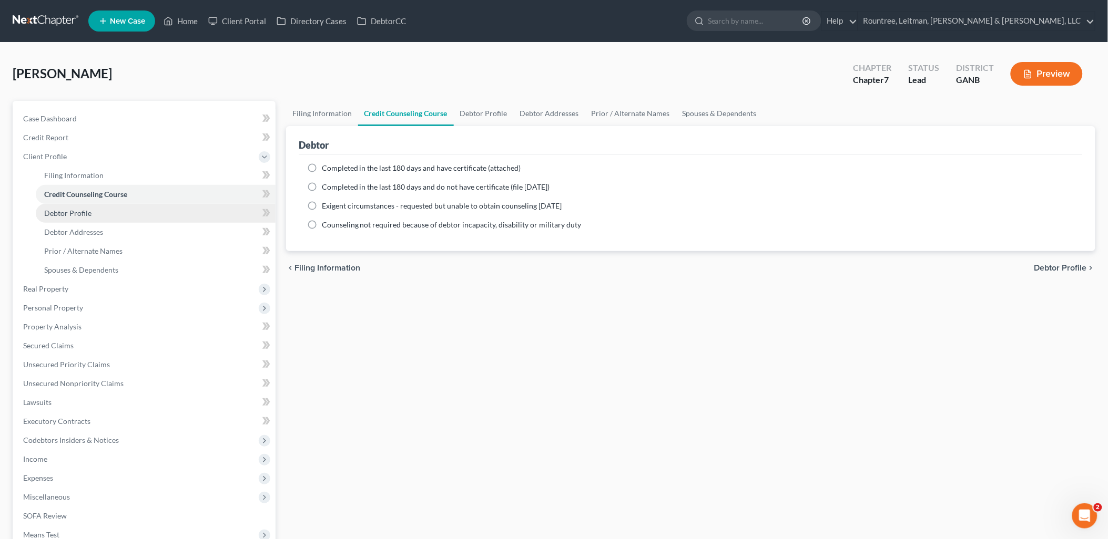
click at [95, 213] on link "Debtor Profile" at bounding box center [156, 213] width 240 height 19
select select "3"
select select "1"
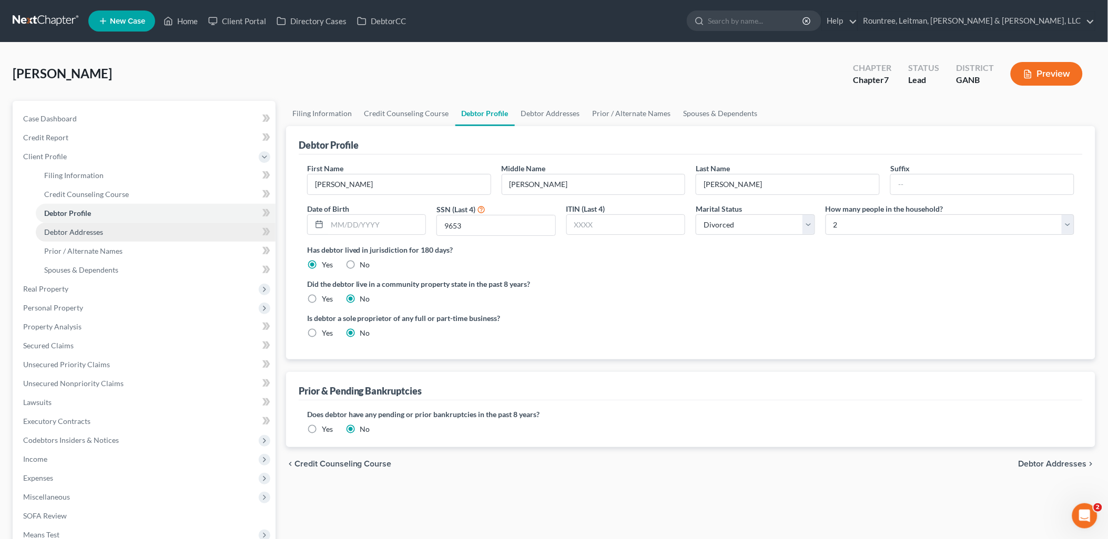
click at [130, 223] on link "Debtor Addresses" at bounding box center [156, 232] width 240 height 19
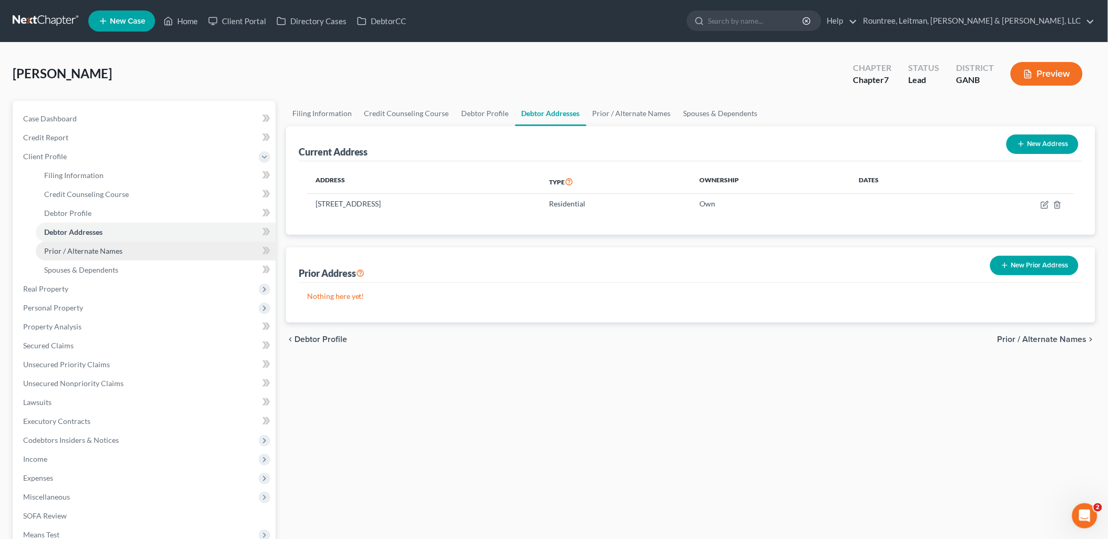
click at [127, 244] on link "Prior / Alternate Names" at bounding box center [156, 251] width 240 height 19
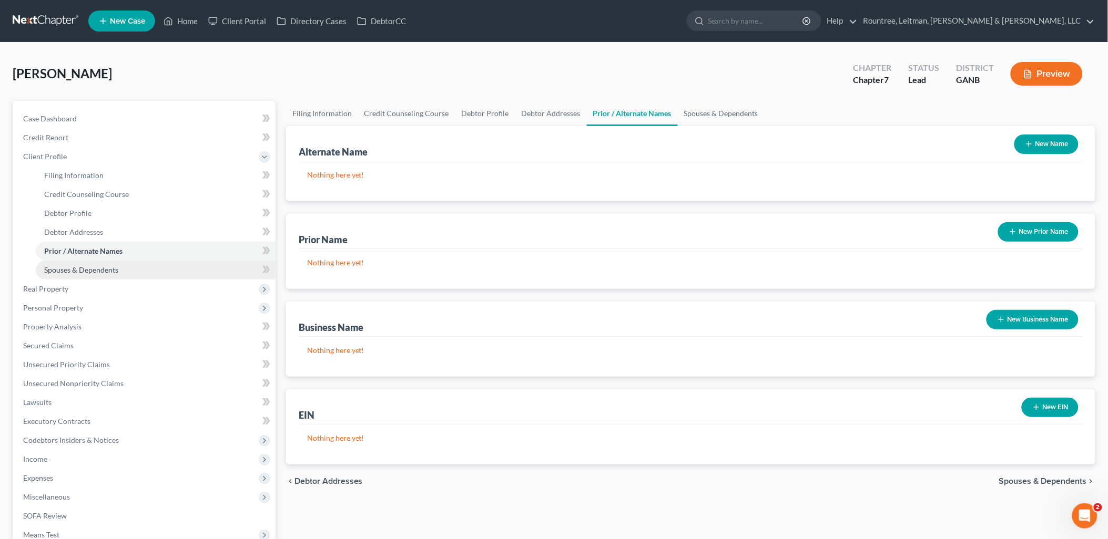
click at [124, 264] on link "Spouses & Dependents" at bounding box center [156, 270] width 240 height 19
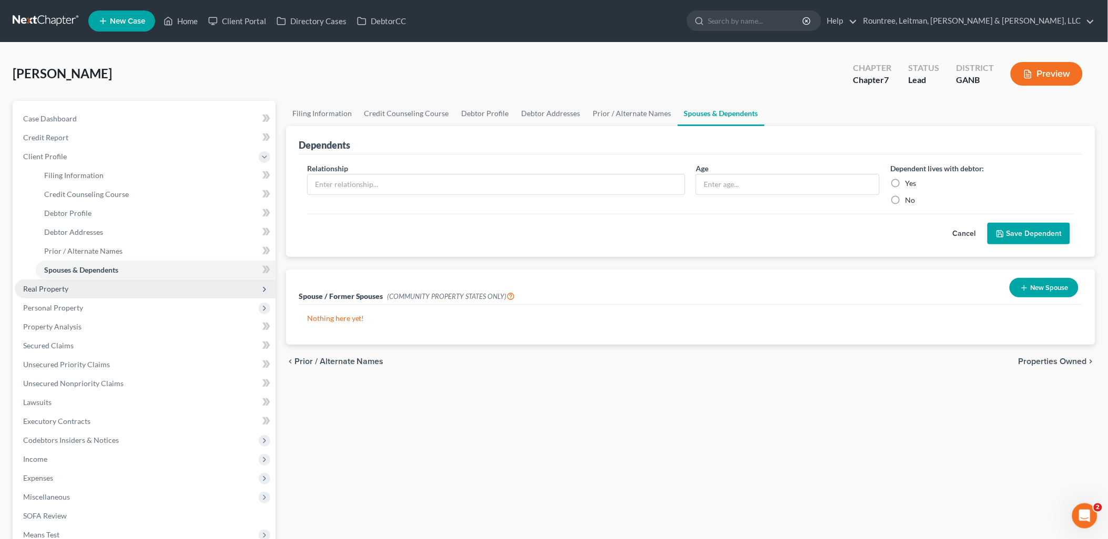
click at [111, 297] on span "Real Property" at bounding box center [145, 289] width 261 height 19
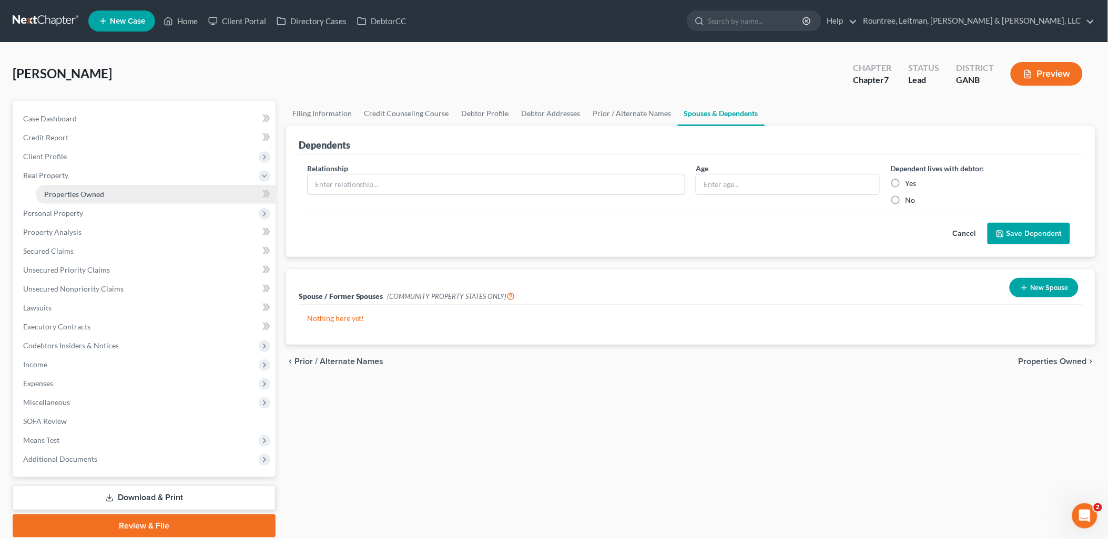
click at [116, 189] on link "Properties Owned" at bounding box center [156, 194] width 240 height 19
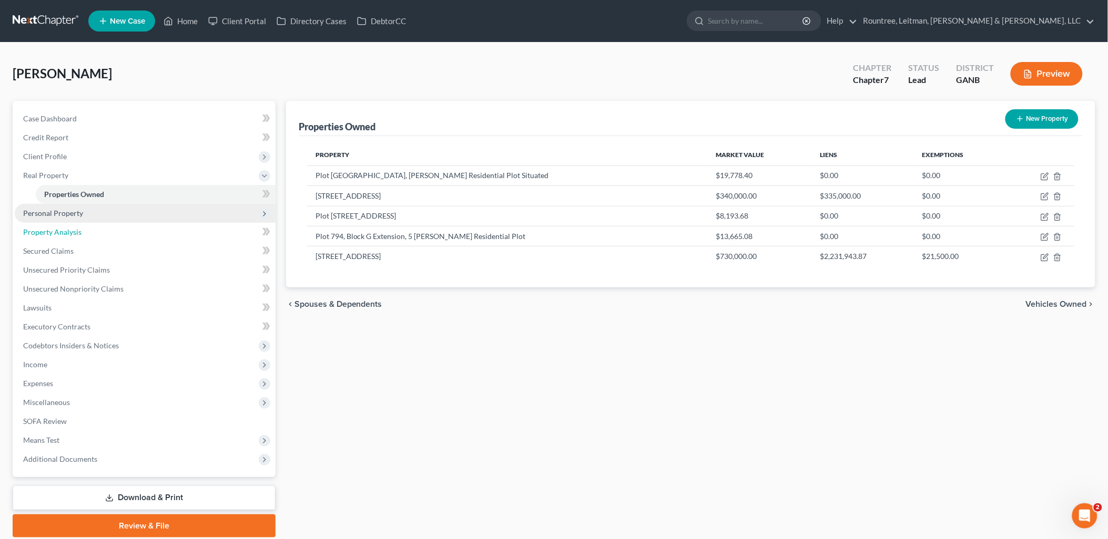
click at [171, 223] on link "Property Analysis" at bounding box center [145, 232] width 261 height 19
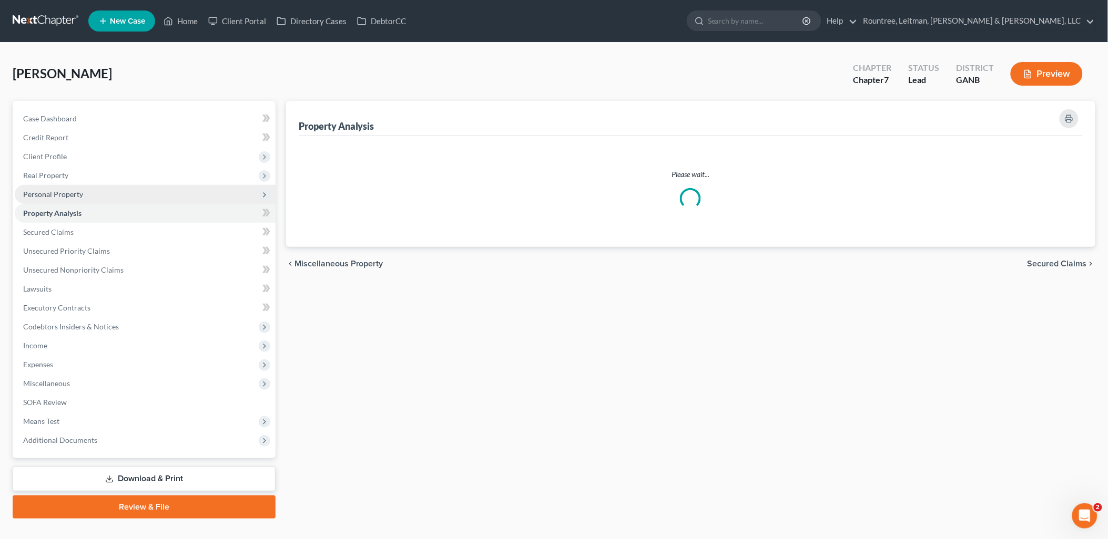
click at [132, 197] on span "Personal Property" at bounding box center [145, 194] width 261 height 19
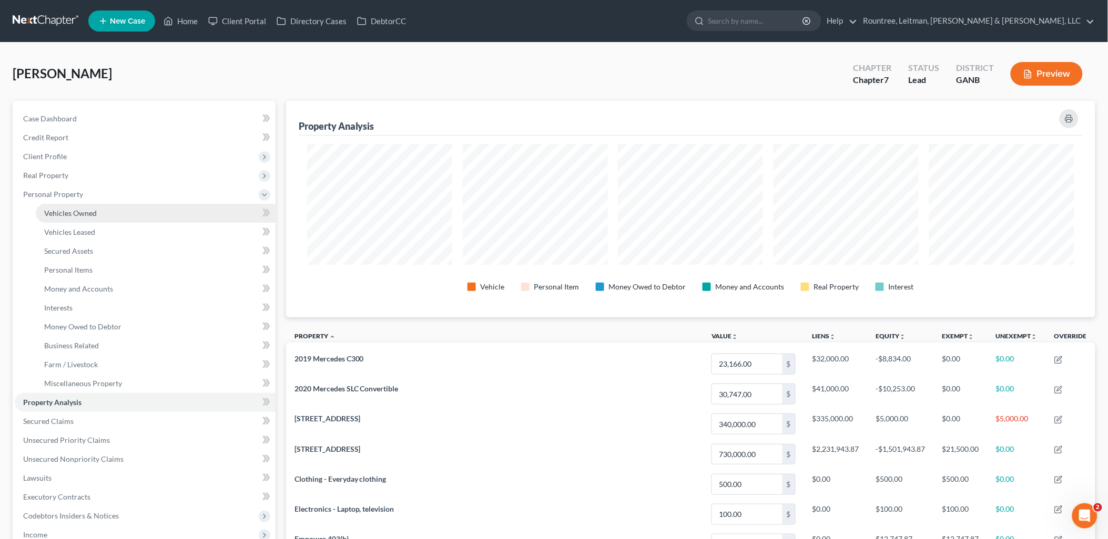
scroll to position [217, 810]
click at [118, 213] on link "Vehicles Owned" at bounding box center [156, 213] width 240 height 19
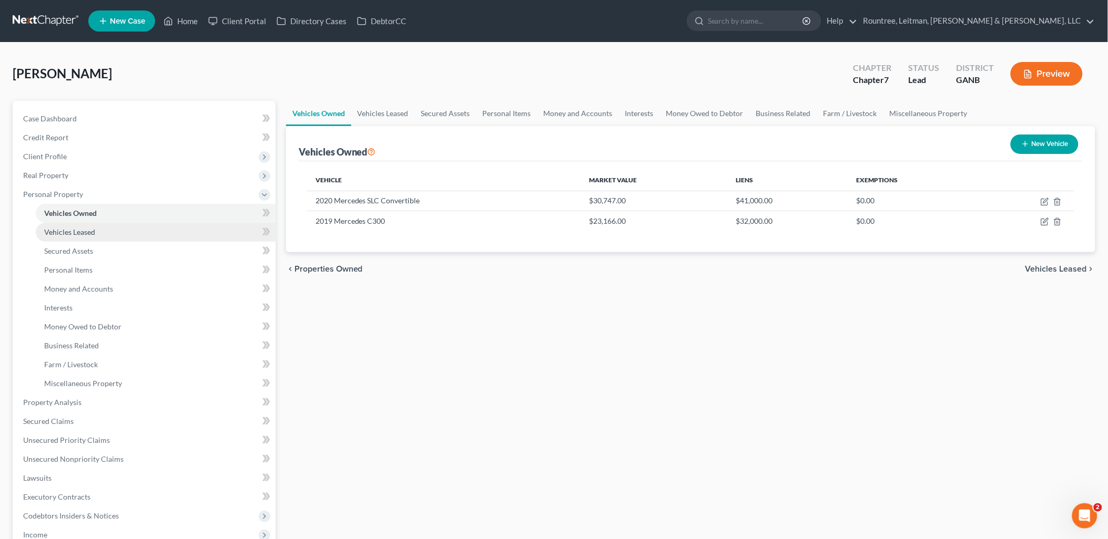
click at [103, 233] on link "Vehicles Leased" at bounding box center [156, 232] width 240 height 19
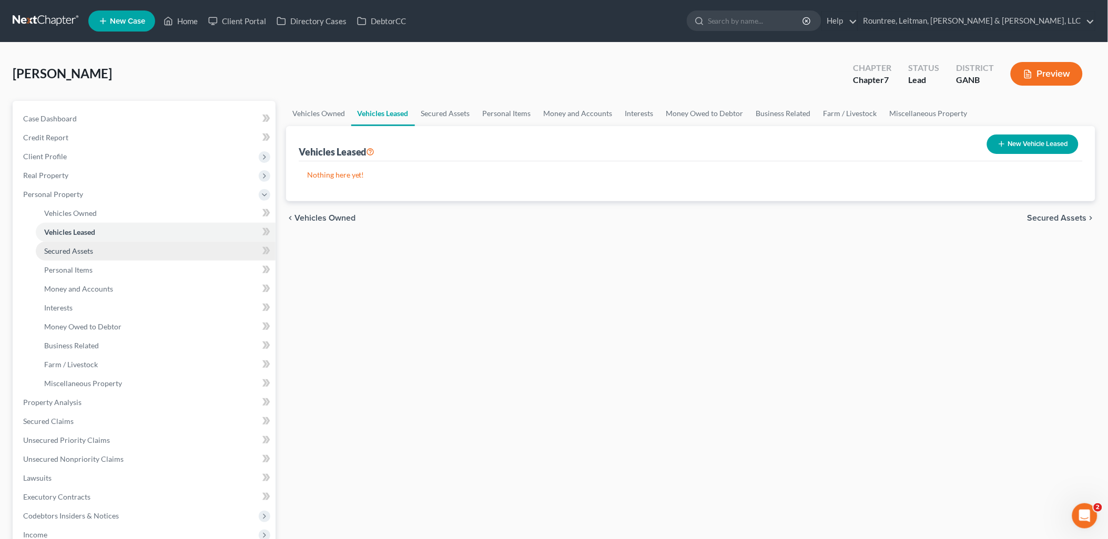
click at [104, 248] on link "Secured Assets" at bounding box center [156, 251] width 240 height 19
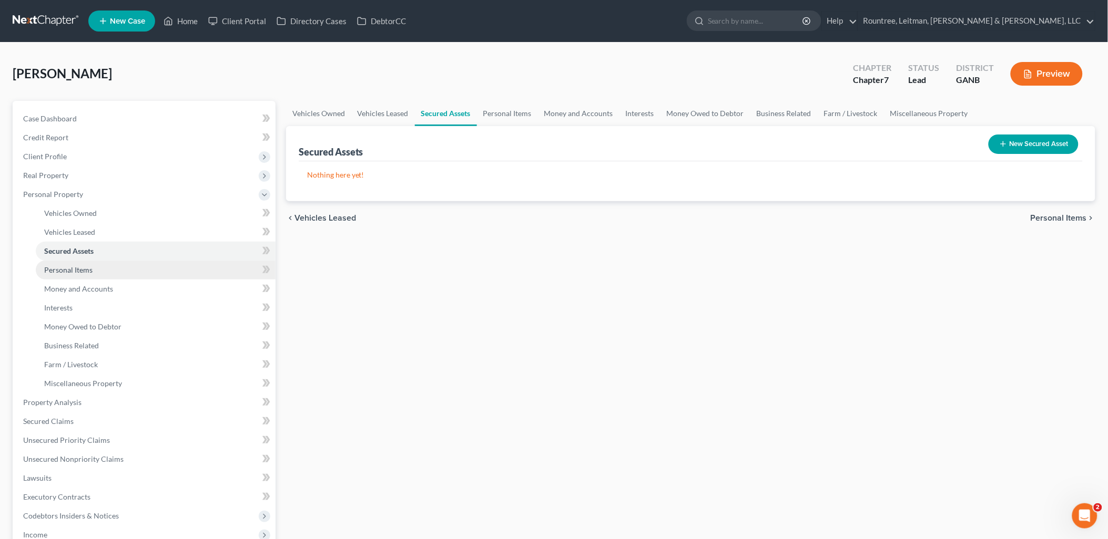
click at [100, 267] on link "Personal Items" at bounding box center [156, 270] width 240 height 19
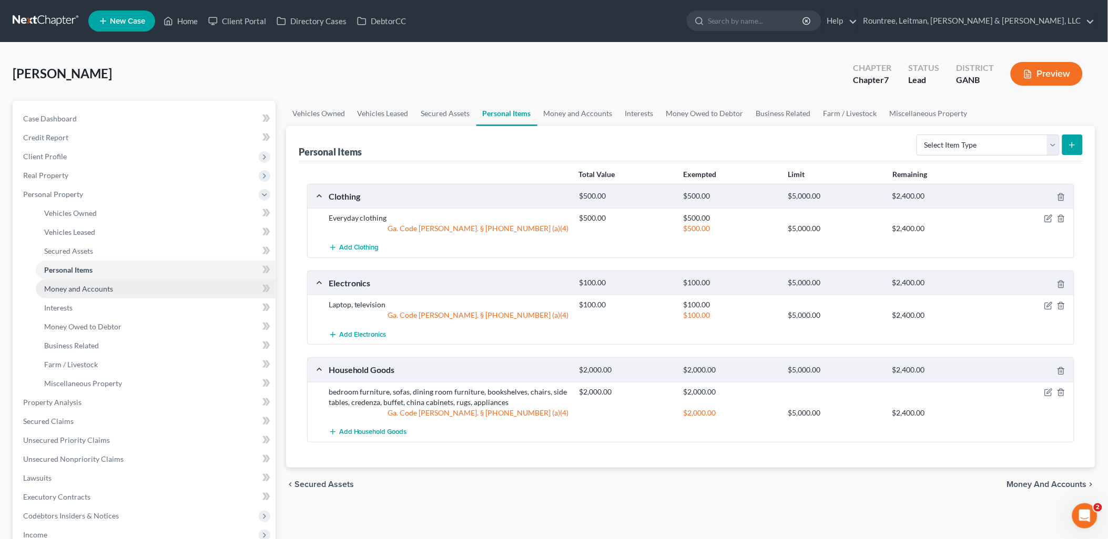
click at [105, 282] on link "Money and Accounts" at bounding box center [156, 289] width 240 height 19
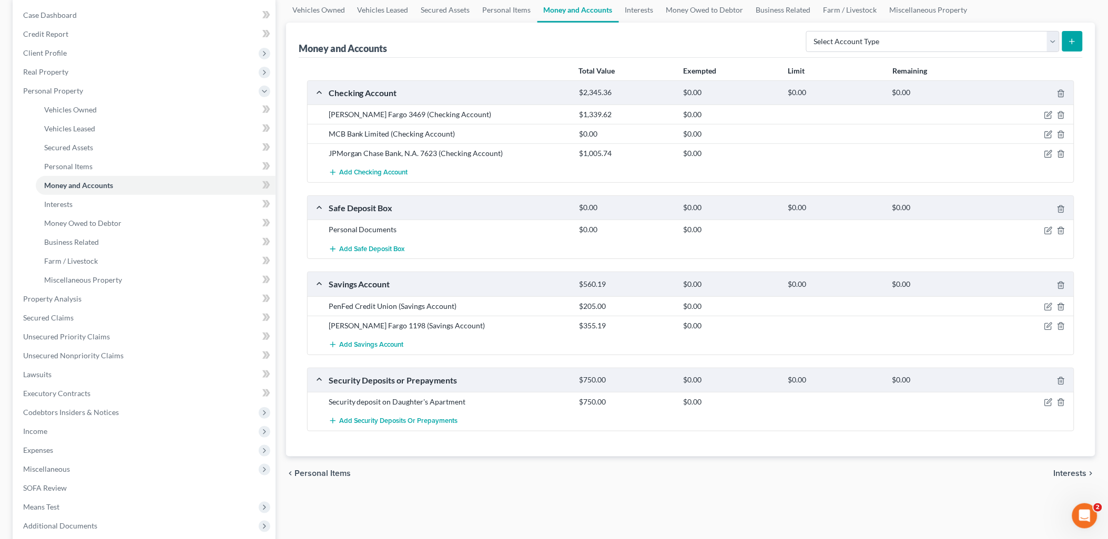
scroll to position [117, 0]
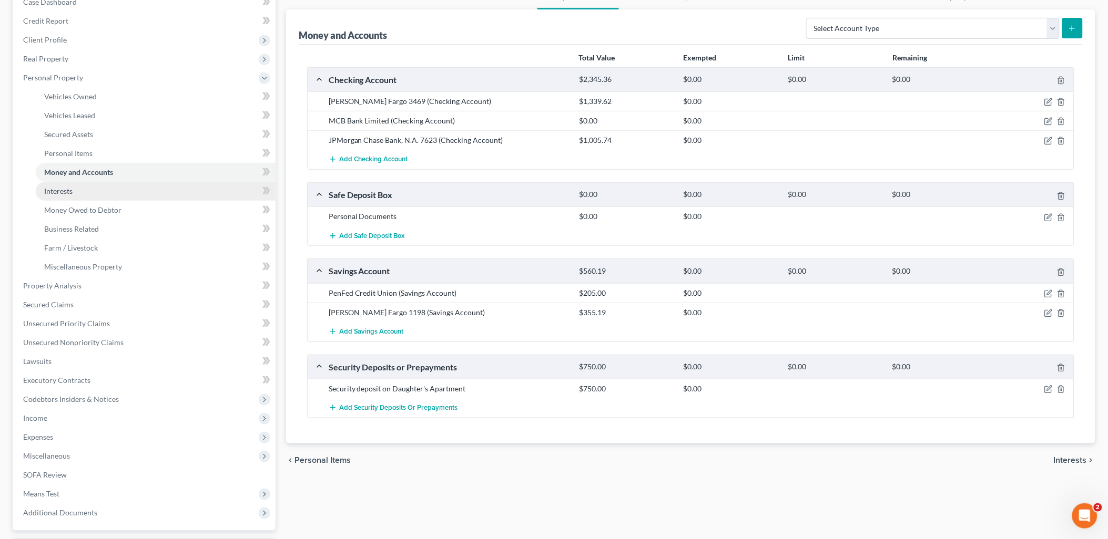
click at [116, 188] on link "Interests" at bounding box center [156, 191] width 240 height 19
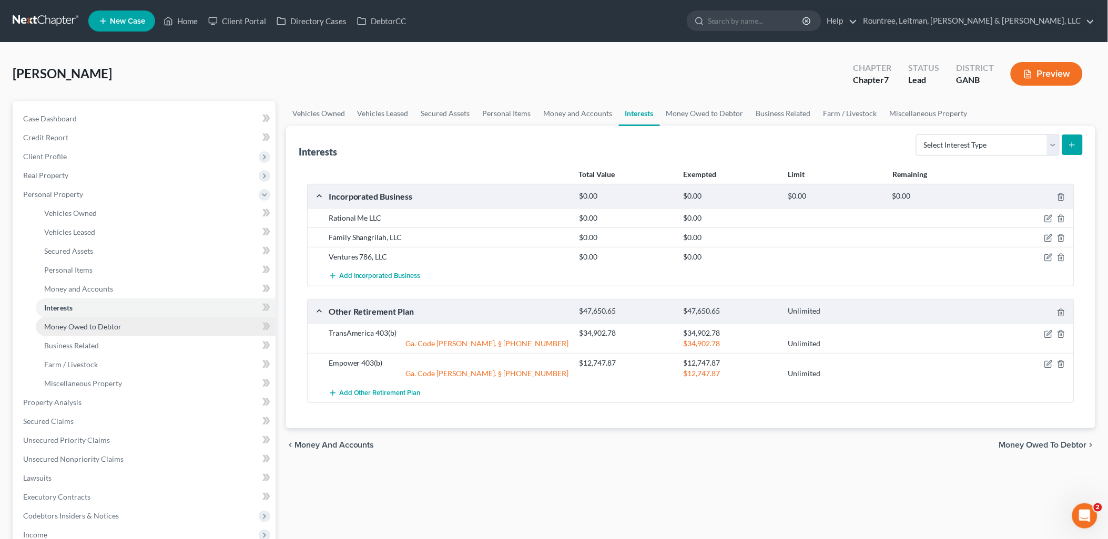
click at [103, 326] on span "Money Owed to Debtor" at bounding box center [82, 326] width 77 height 9
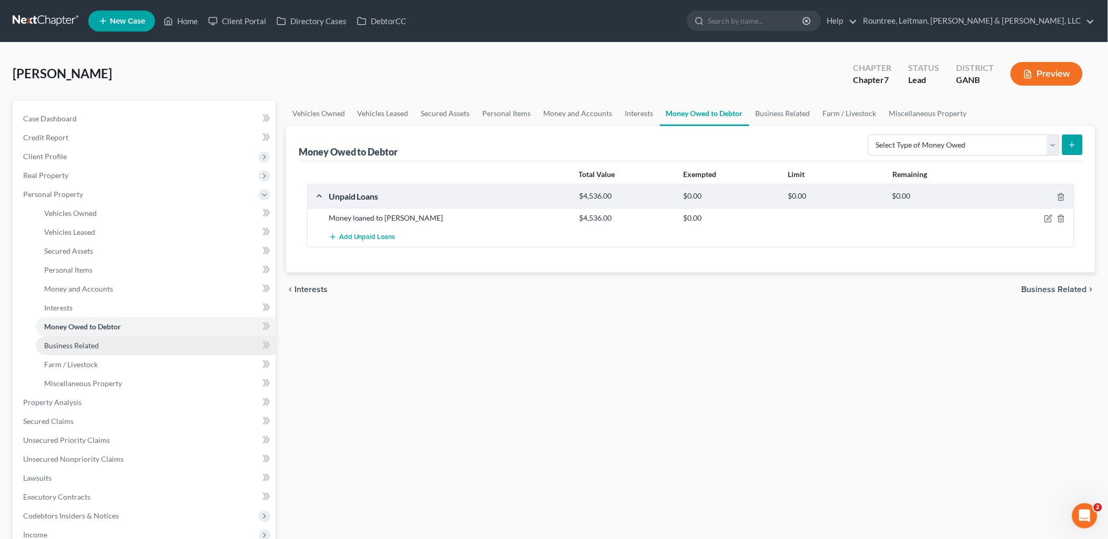
click at [102, 340] on link "Business Related" at bounding box center [156, 345] width 240 height 19
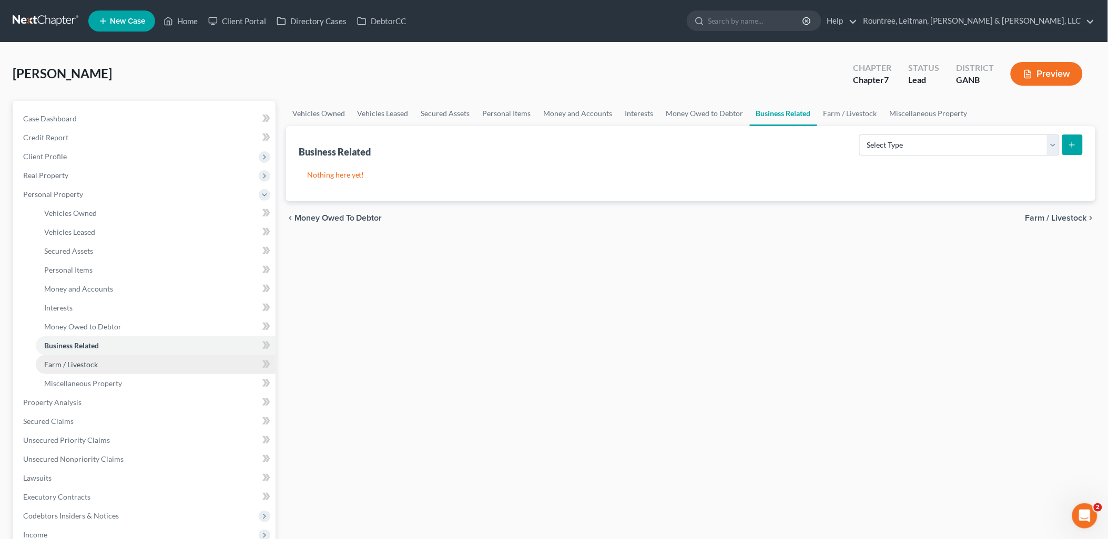
click at [108, 356] on link "Farm / Livestock" at bounding box center [156, 364] width 240 height 19
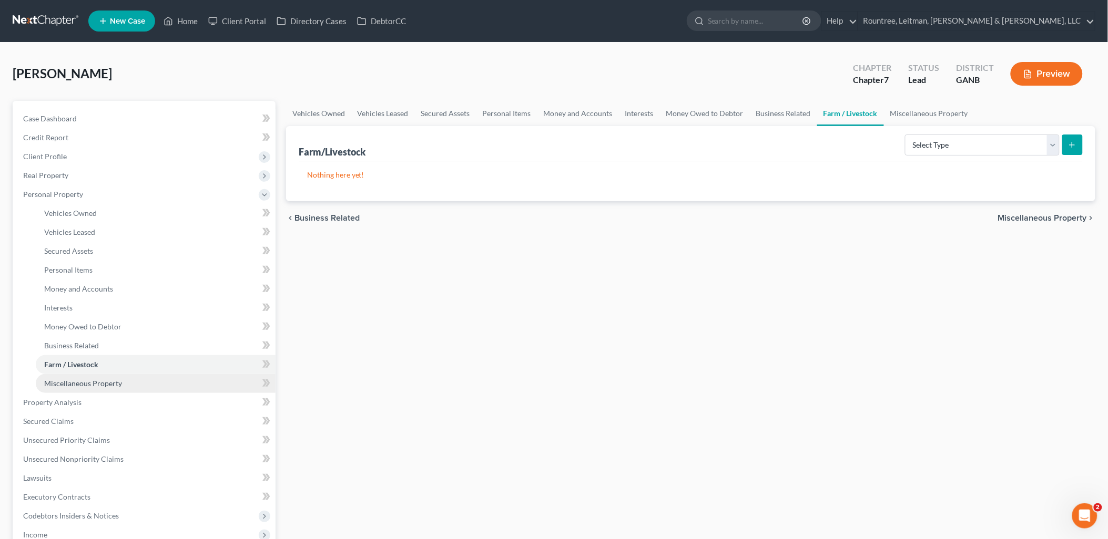
click at [125, 377] on link "Miscellaneous Property" at bounding box center [156, 383] width 240 height 19
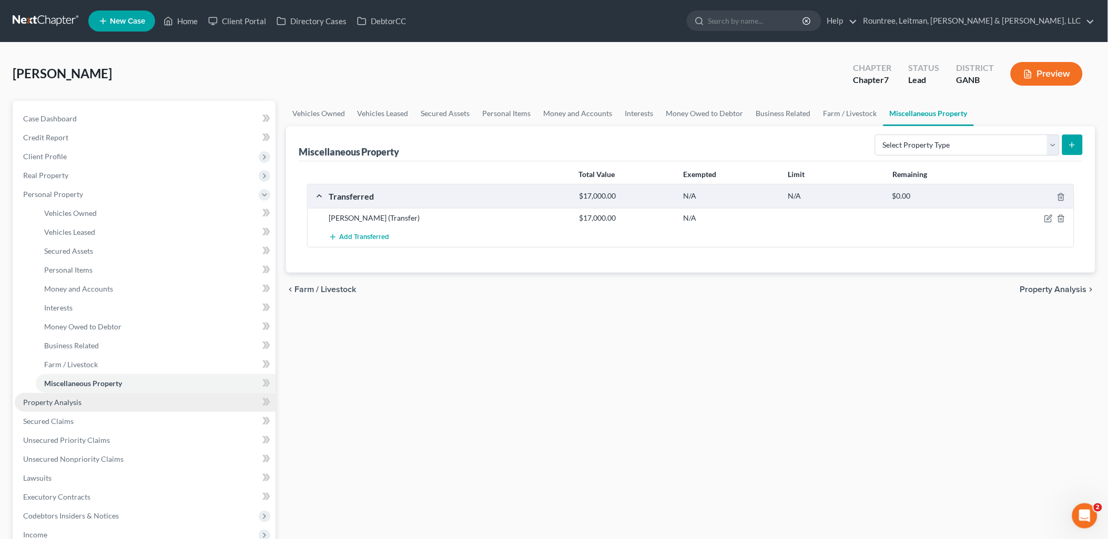
click at [86, 401] on link "Property Analysis" at bounding box center [145, 402] width 261 height 19
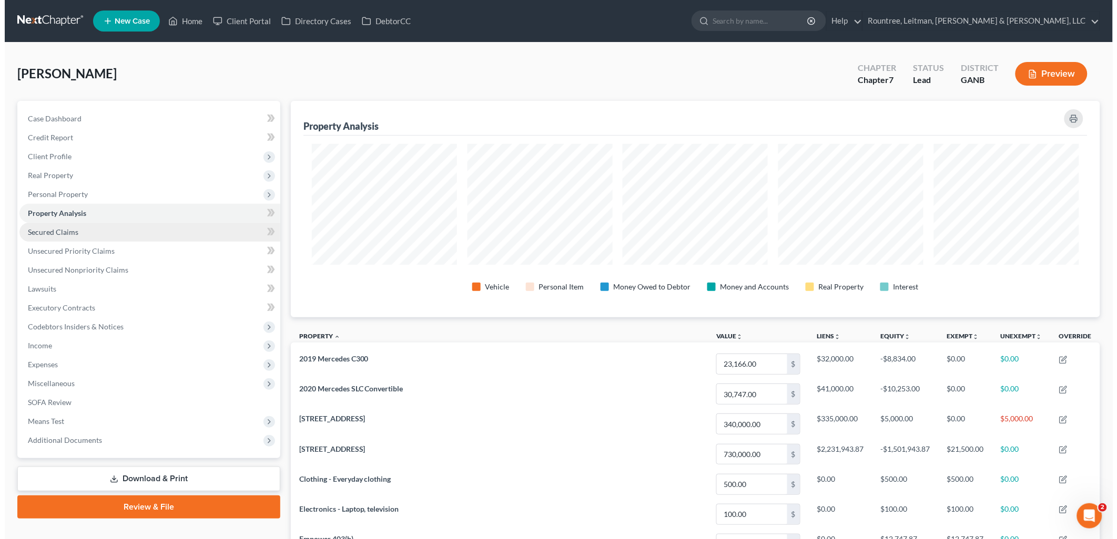
scroll to position [217, 810]
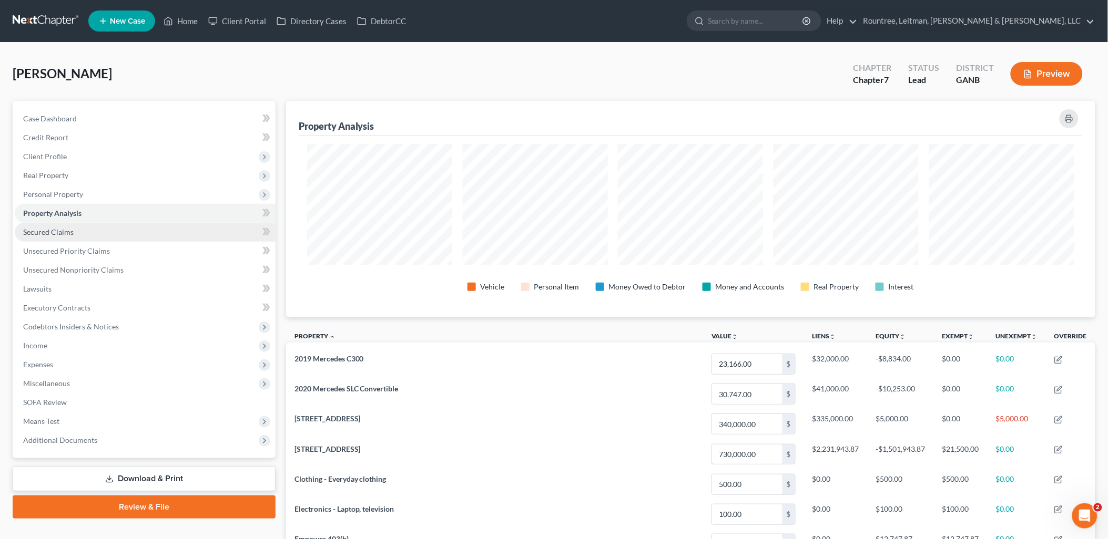
click at [81, 226] on link "Secured Claims" at bounding box center [145, 232] width 261 height 19
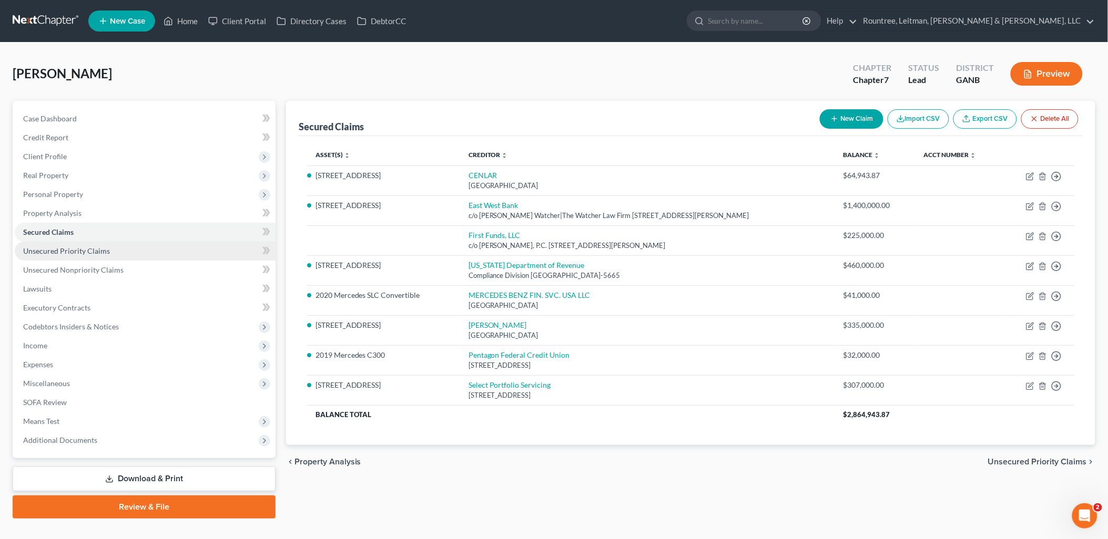
click at [99, 248] on span "Unsecured Priority Claims" at bounding box center [66, 251] width 87 height 9
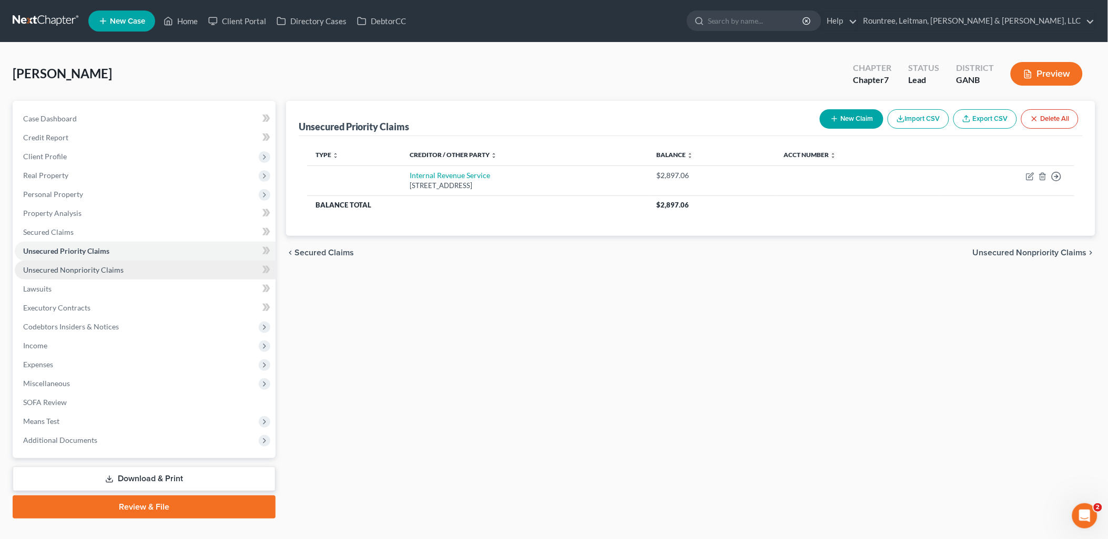
click at [102, 266] on span "Unsecured Nonpriority Claims" at bounding box center [73, 269] width 100 height 9
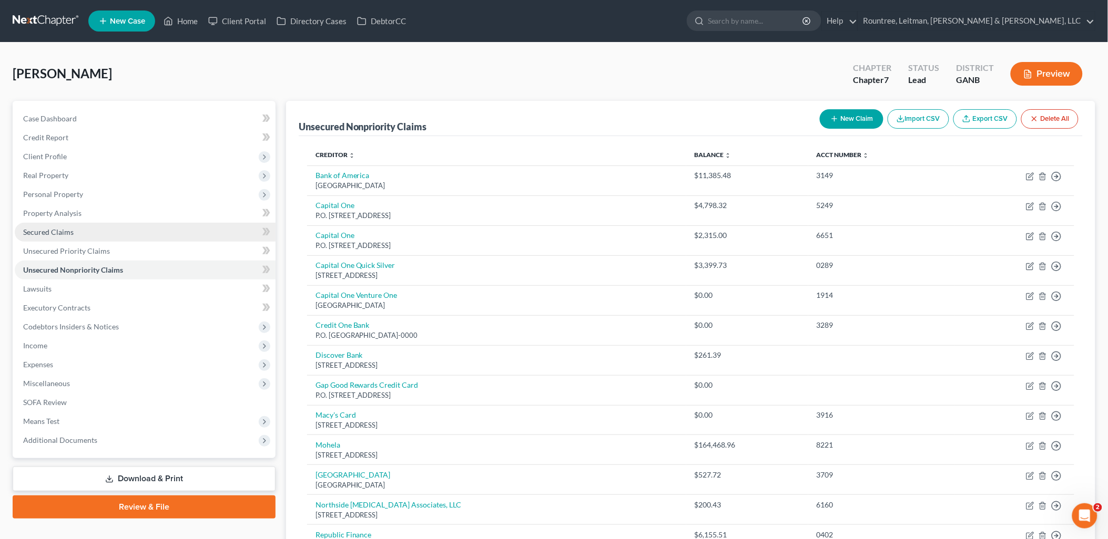
click at [97, 232] on link "Secured Claims" at bounding box center [145, 232] width 261 height 19
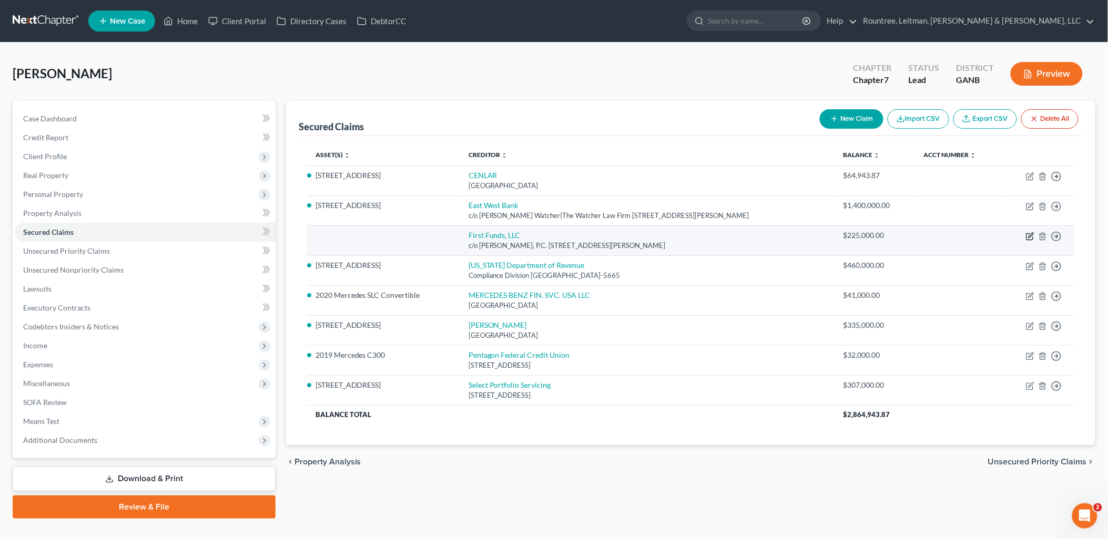
click at [1031, 238] on icon "button" at bounding box center [1030, 236] width 8 height 8
select select "35"
select select "3"
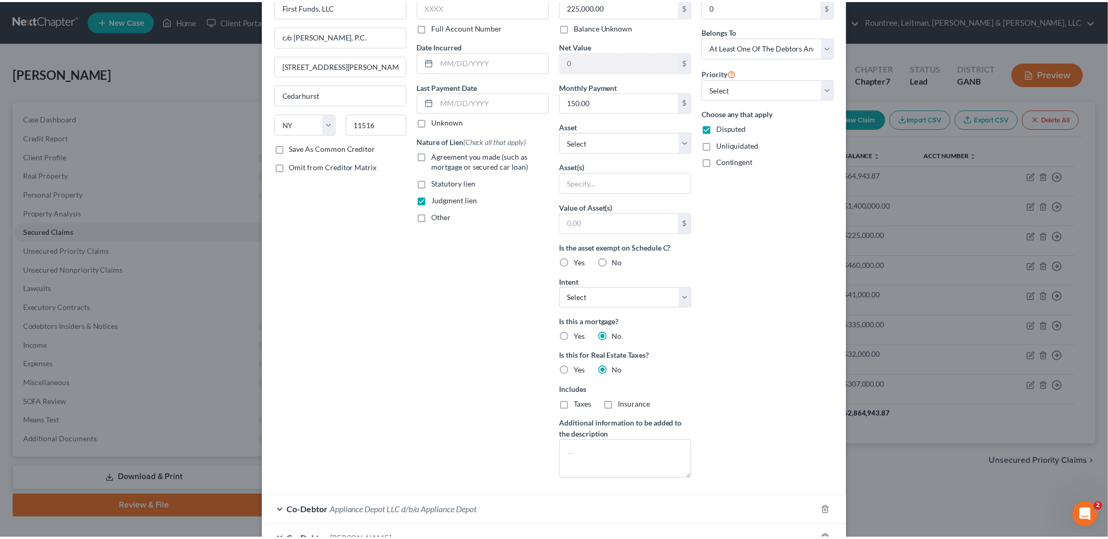
scroll to position [167, 0]
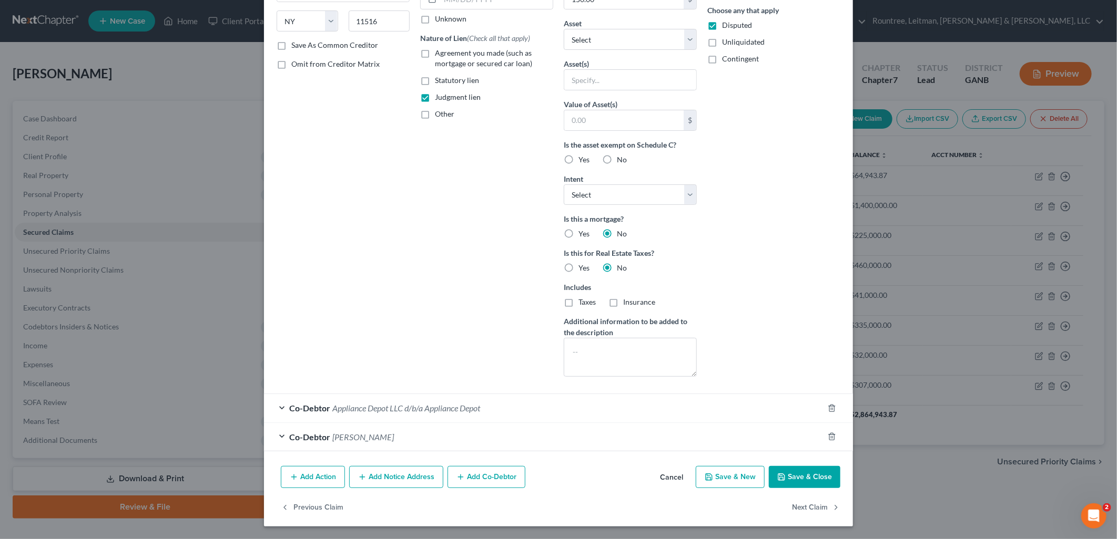
click at [673, 478] on button "Cancel" at bounding box center [671, 477] width 40 height 21
